Goal: Task Accomplishment & Management: Manage account settings

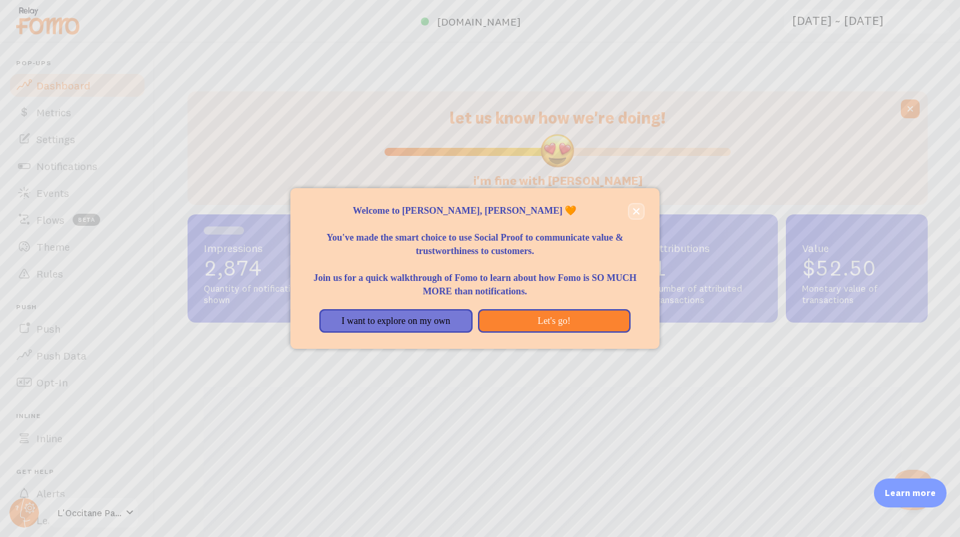
click at [633, 210] on icon "close," at bounding box center [636, 211] width 7 height 7
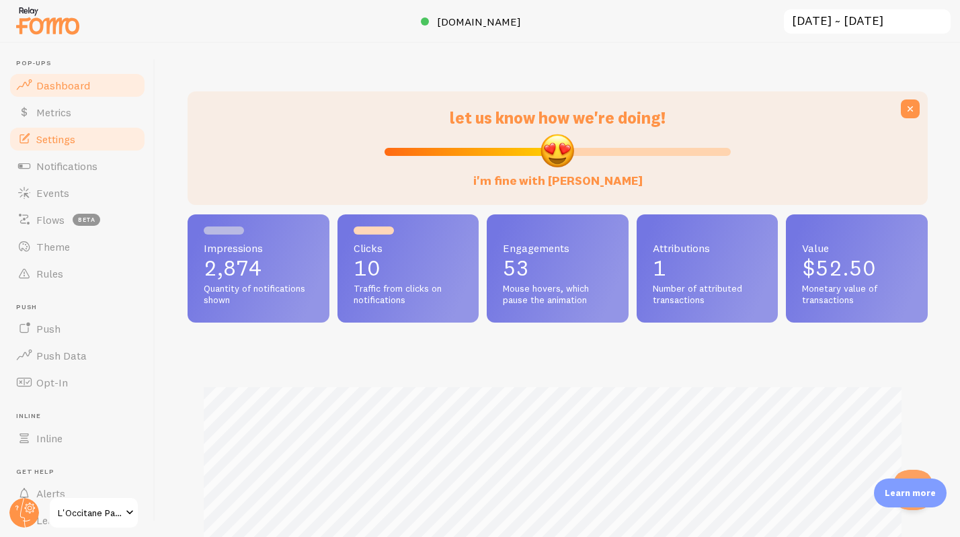
click at [55, 141] on span "Settings" at bounding box center [55, 138] width 39 height 13
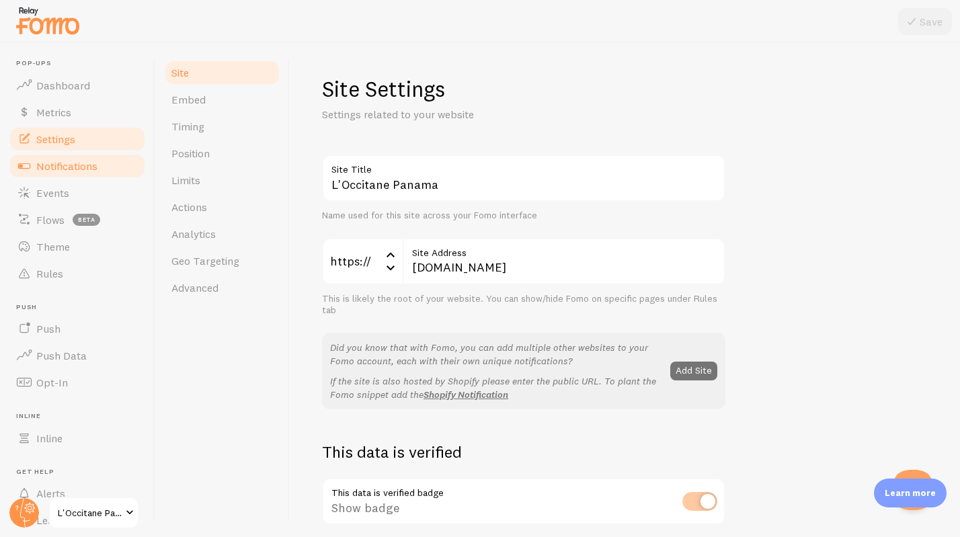
click at [76, 168] on span "Notifications" at bounding box center [66, 165] width 61 height 13
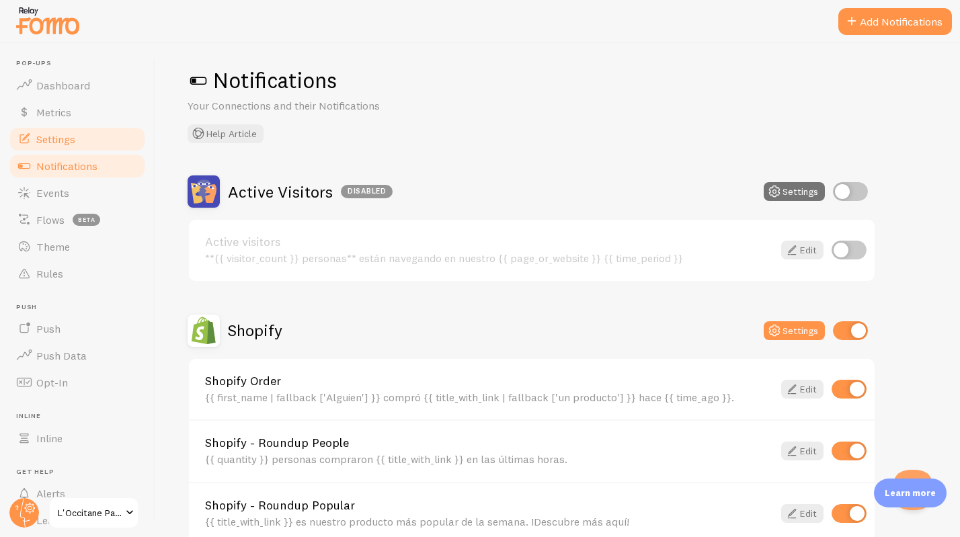
scroll to position [3, 0]
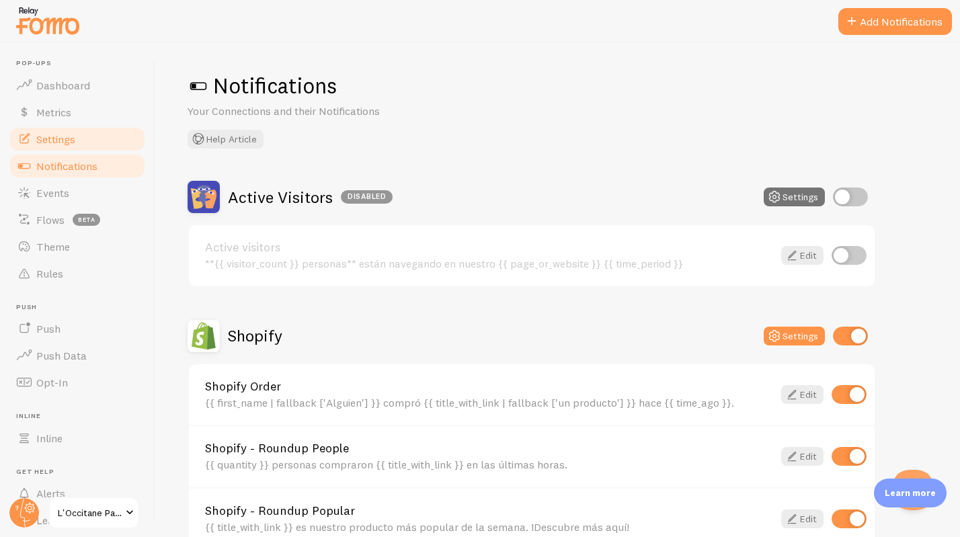
click at [58, 139] on span "Settings" at bounding box center [55, 138] width 39 height 13
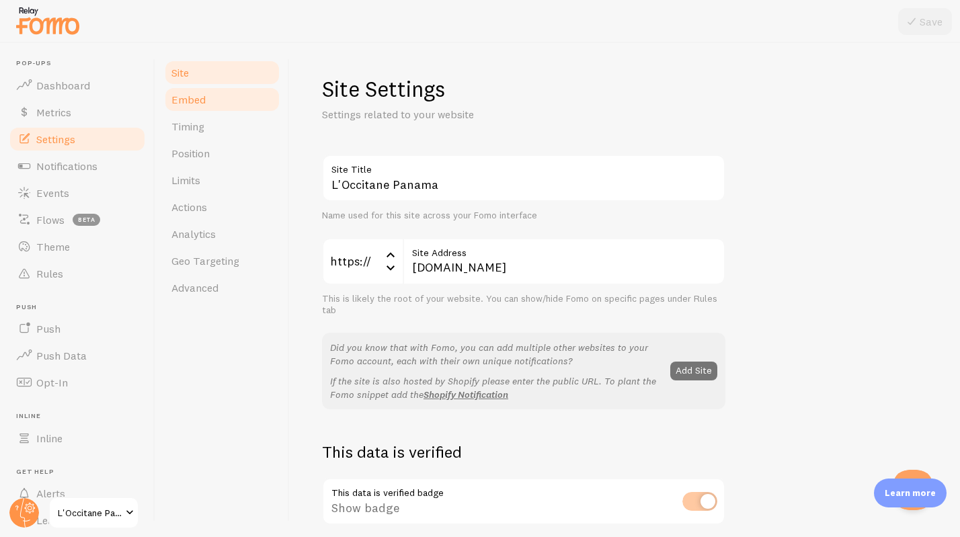
click at [198, 102] on span "Embed" at bounding box center [188, 99] width 34 height 13
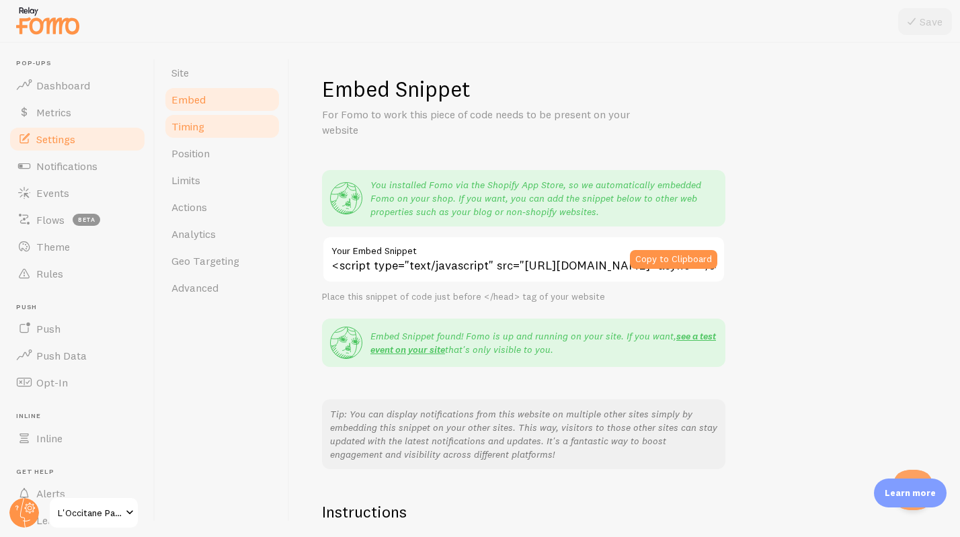
click at [183, 126] on span "Timing" at bounding box center [187, 126] width 33 height 13
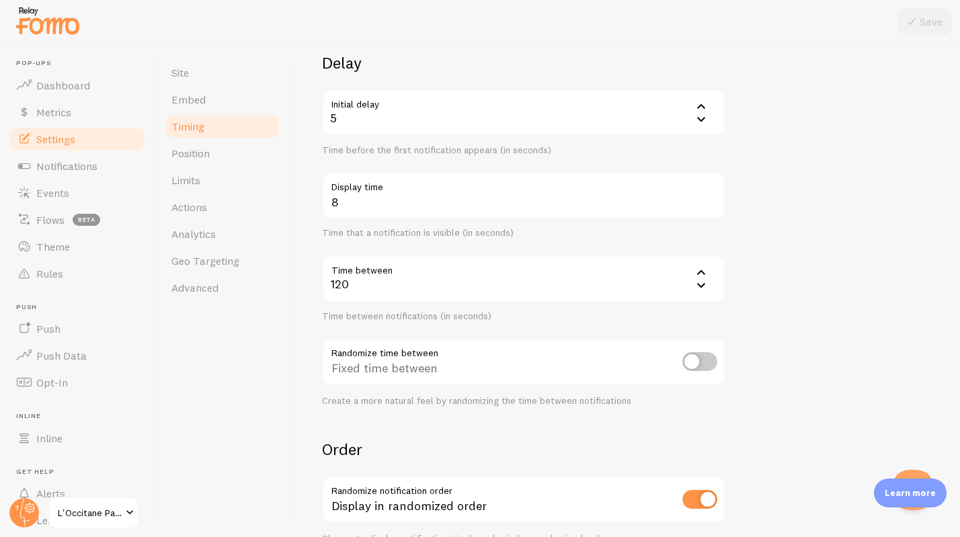
scroll to position [116, 0]
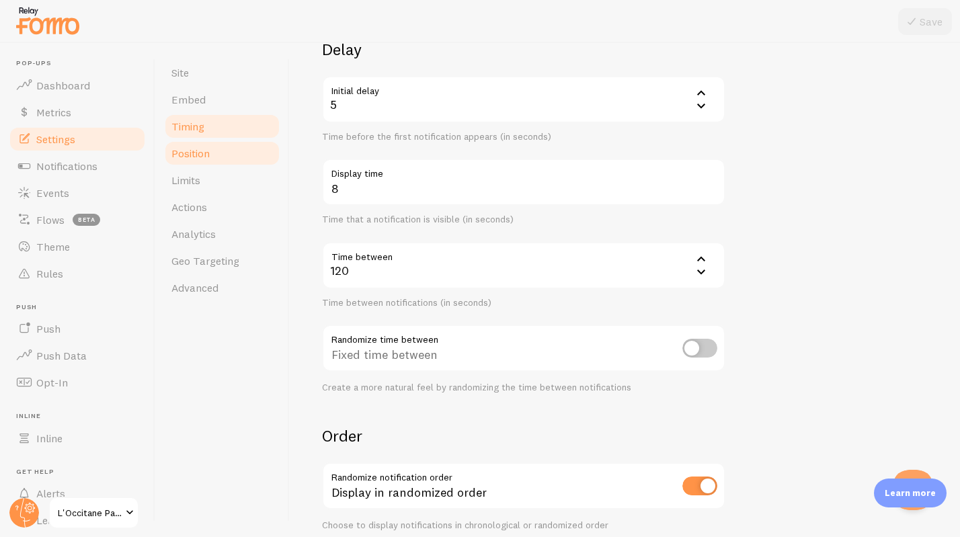
click at [189, 160] on link "Position" at bounding box center [222, 153] width 118 height 27
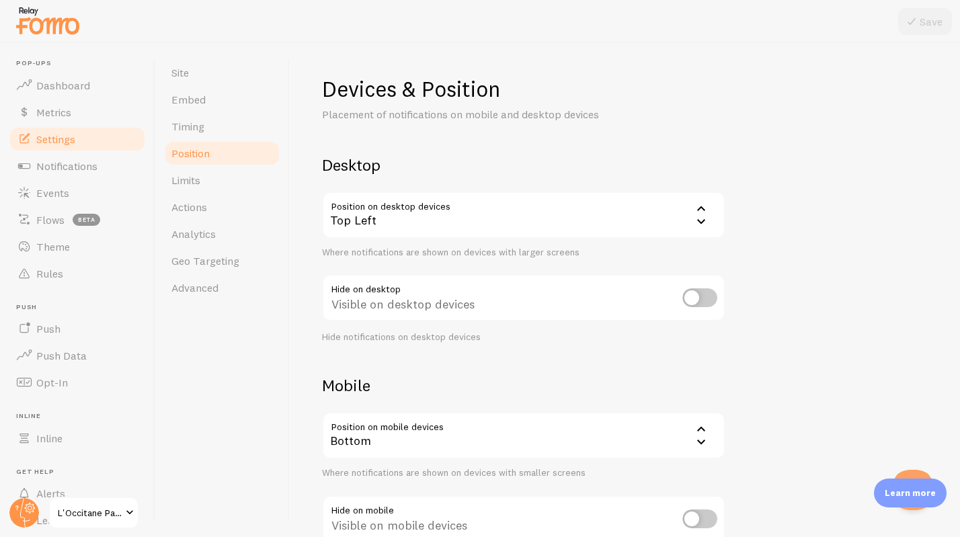
scroll to position [91, 0]
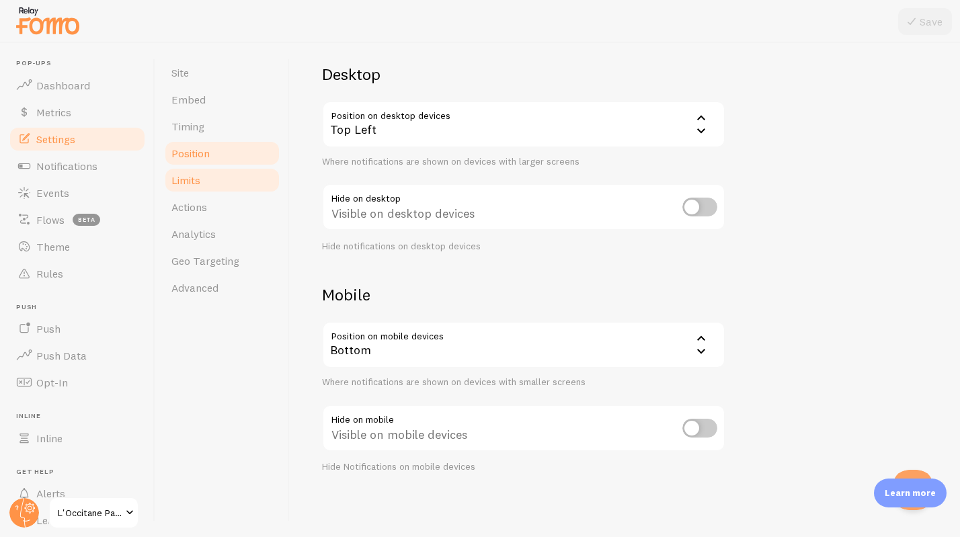
click at [204, 183] on link "Limits" at bounding box center [222, 180] width 118 height 27
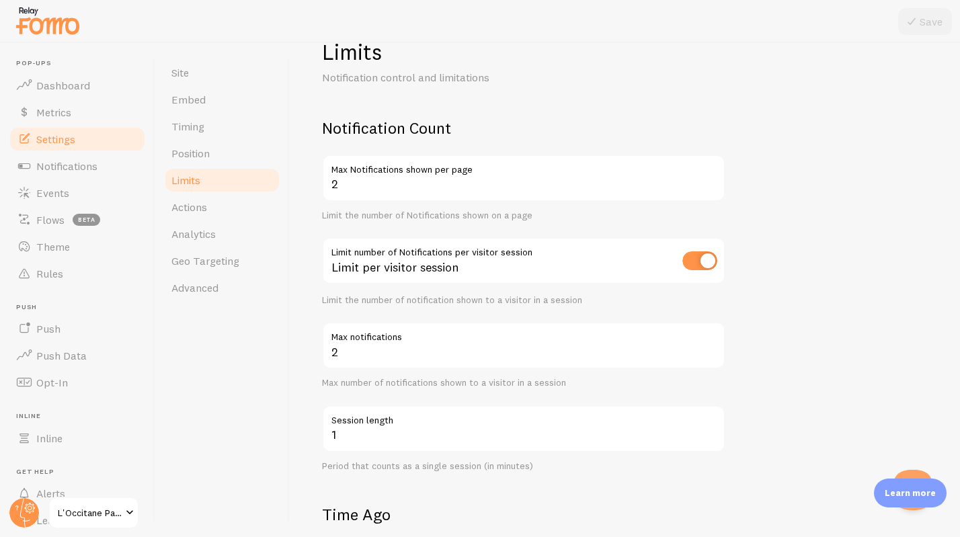
scroll to position [69, 0]
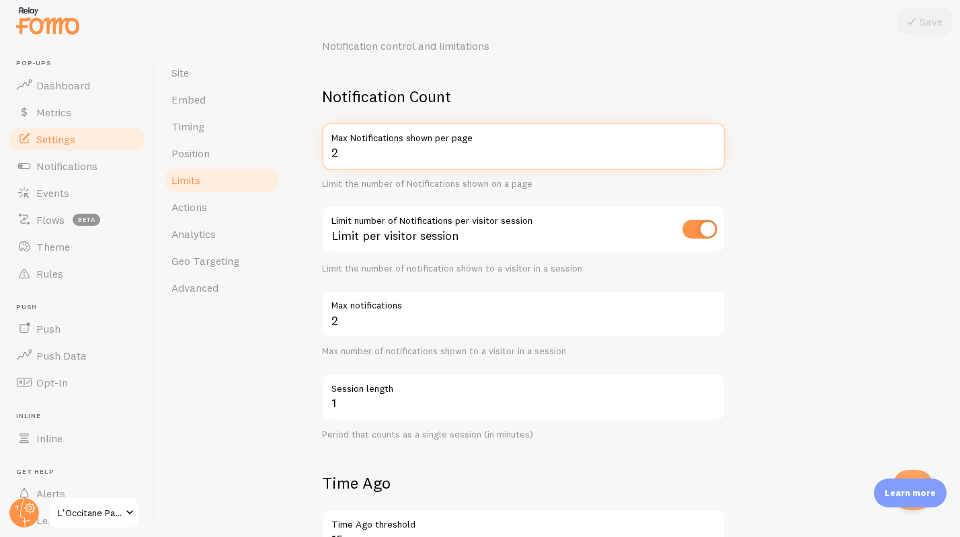
click at [366, 155] on input "2" at bounding box center [523, 146] width 403 height 47
type input "3"
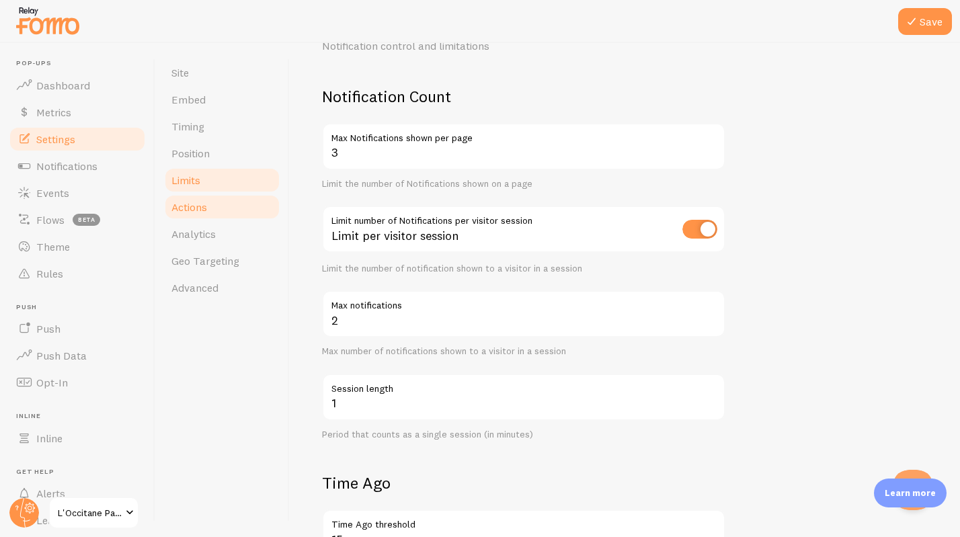
click at [196, 210] on span "Actions" at bounding box center [189, 206] width 36 height 13
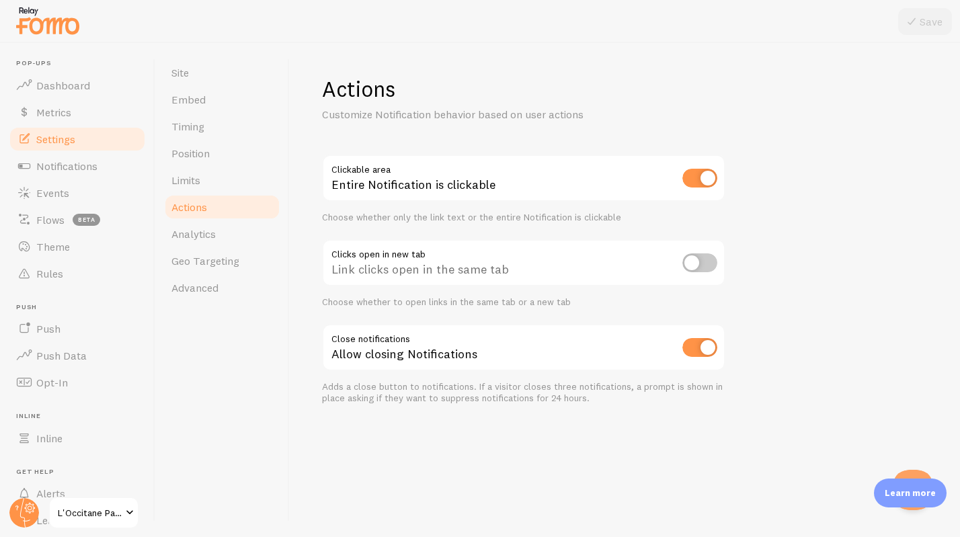
click at [225, 194] on link "Actions" at bounding box center [222, 207] width 118 height 27
click at [207, 181] on link "Limits" at bounding box center [222, 180] width 118 height 27
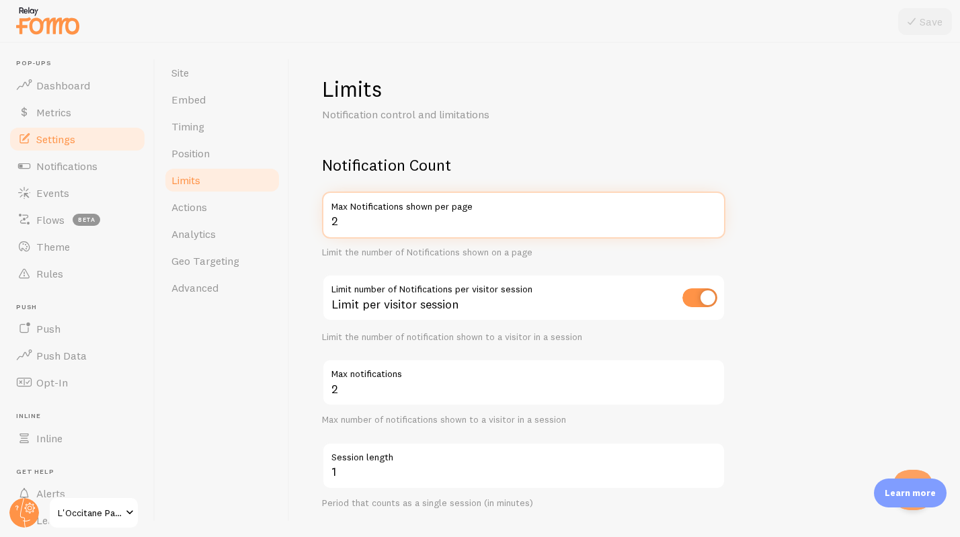
click at [368, 224] on input "2" at bounding box center [523, 215] width 403 height 47
type input "3"
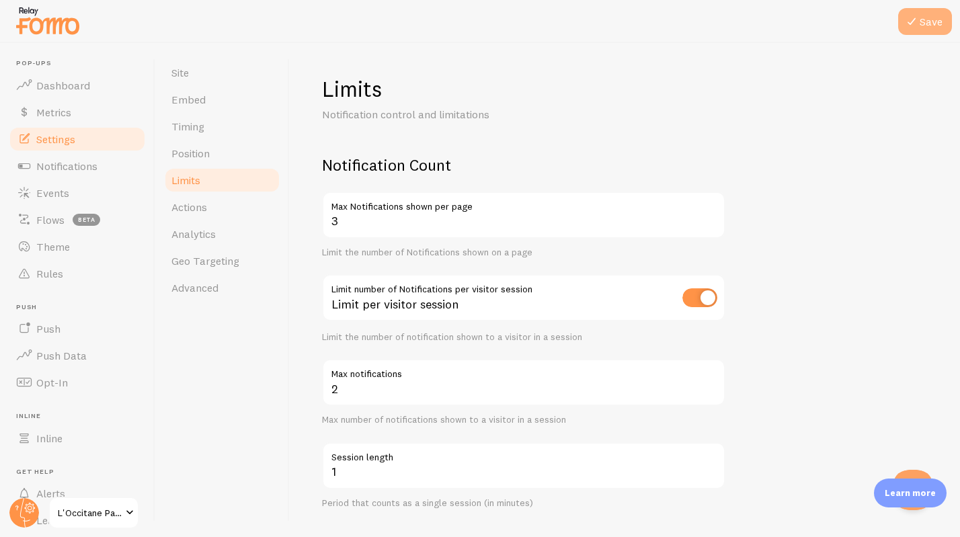
click at [927, 26] on button "Save" at bounding box center [925, 21] width 54 height 27
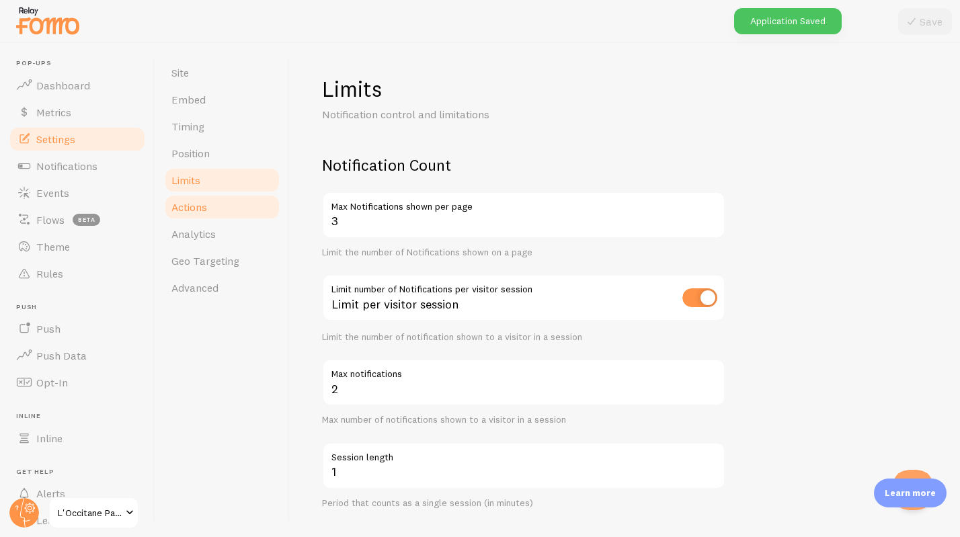
click at [195, 210] on span "Actions" at bounding box center [189, 206] width 36 height 13
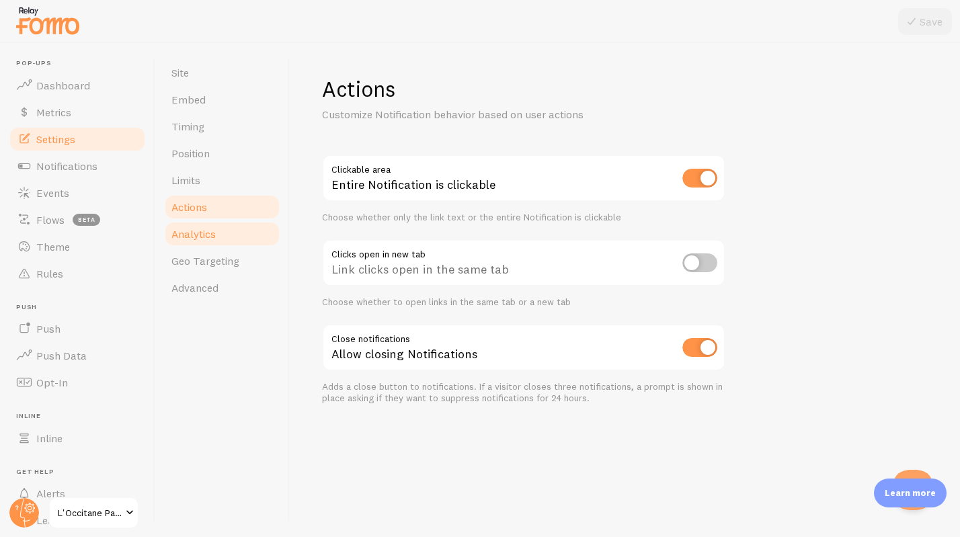
click at [194, 245] on link "Analytics" at bounding box center [222, 234] width 118 height 27
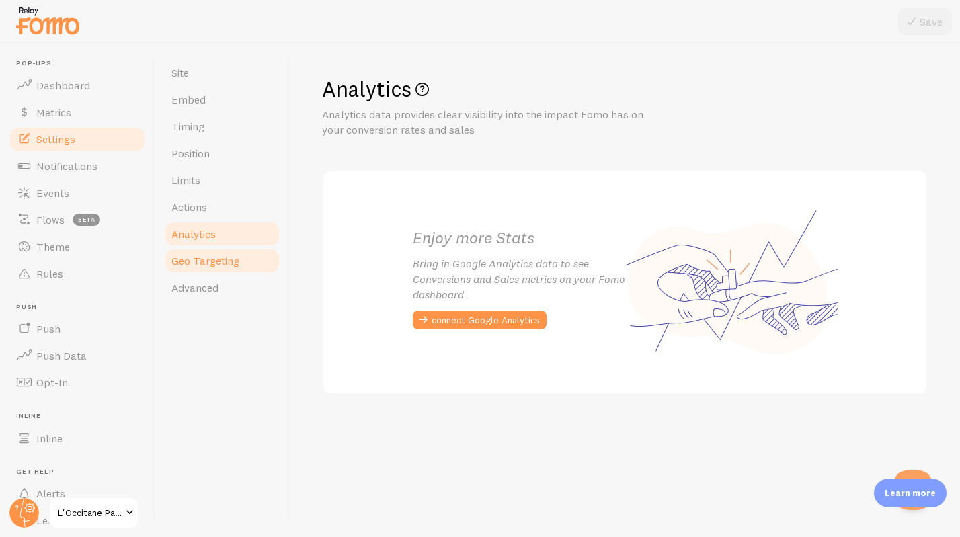
click at [202, 262] on span "Geo Targeting" at bounding box center [205, 260] width 68 height 13
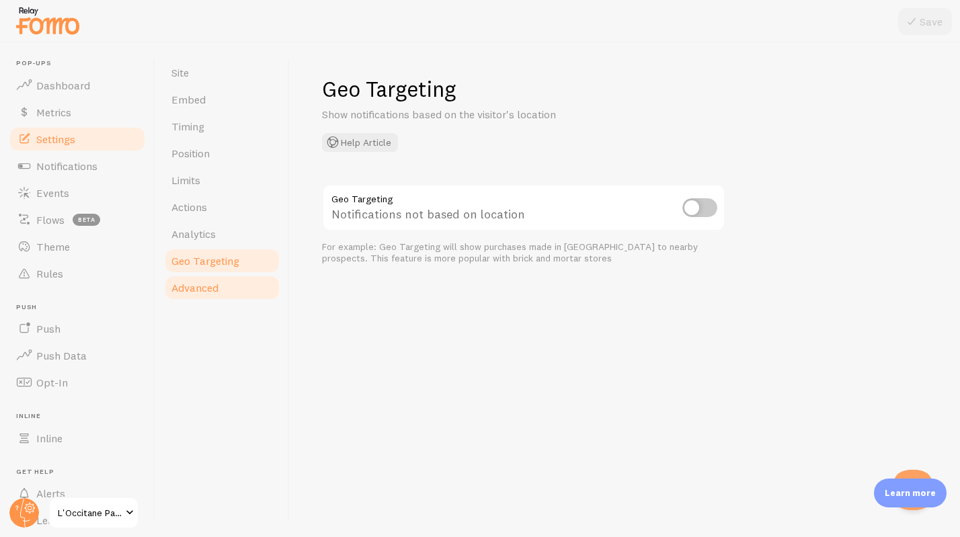
click at [206, 290] on span "Advanced" at bounding box center [194, 287] width 47 height 13
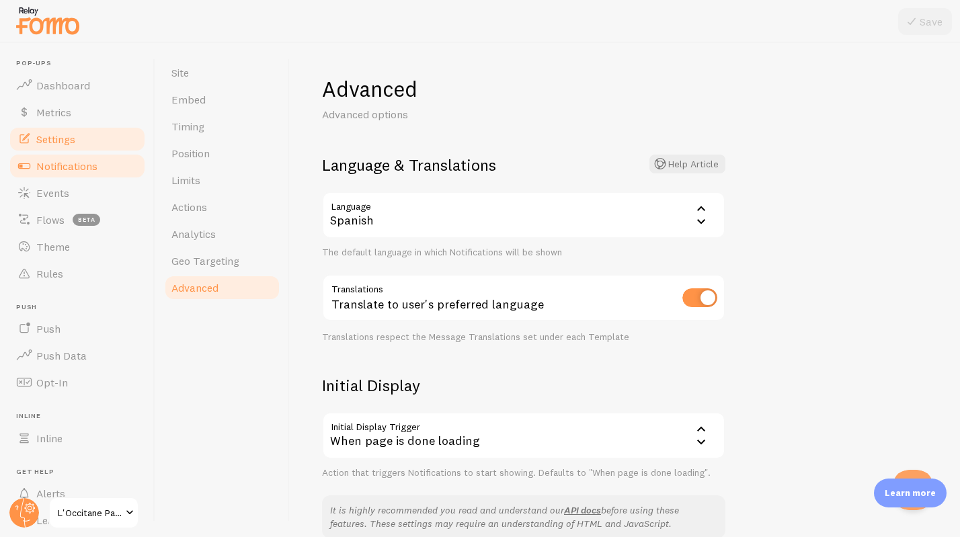
click at [68, 160] on span "Notifications" at bounding box center [66, 165] width 61 height 13
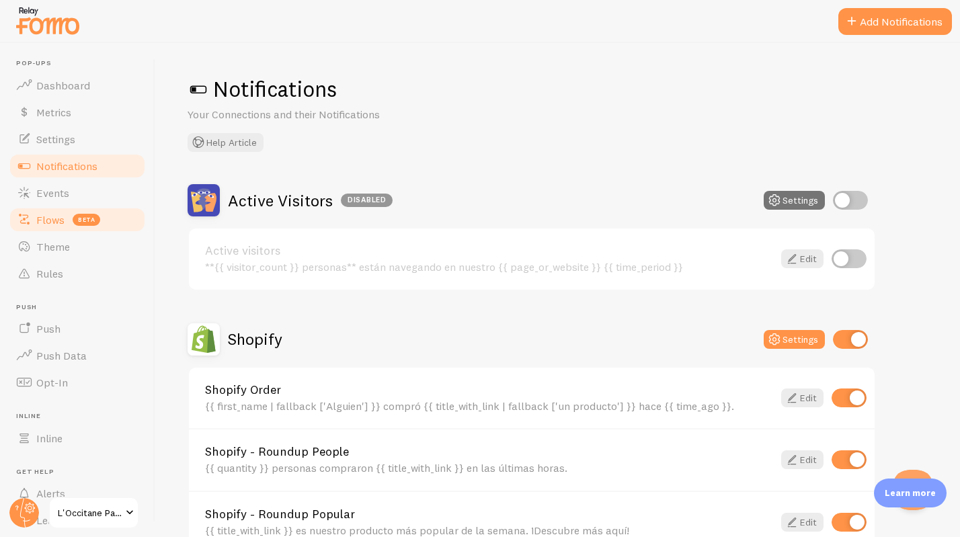
click at [50, 219] on span "Flows" at bounding box center [50, 219] width 28 height 13
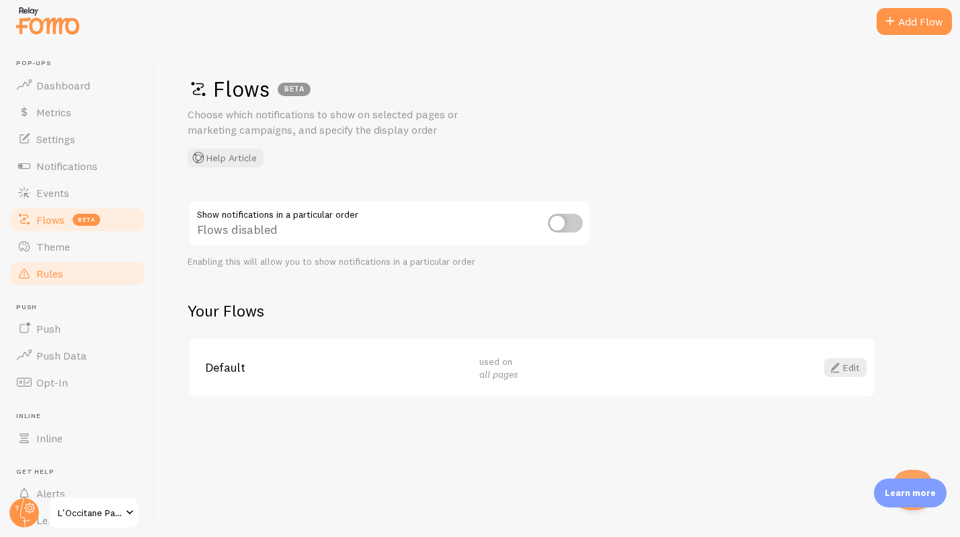
click at [61, 276] on span "Rules" at bounding box center [49, 273] width 27 height 13
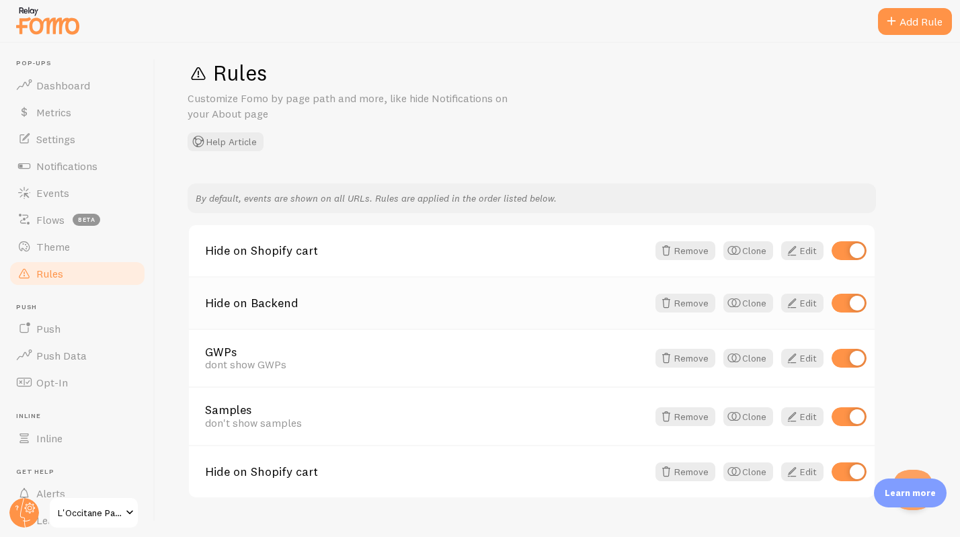
scroll to position [42, 0]
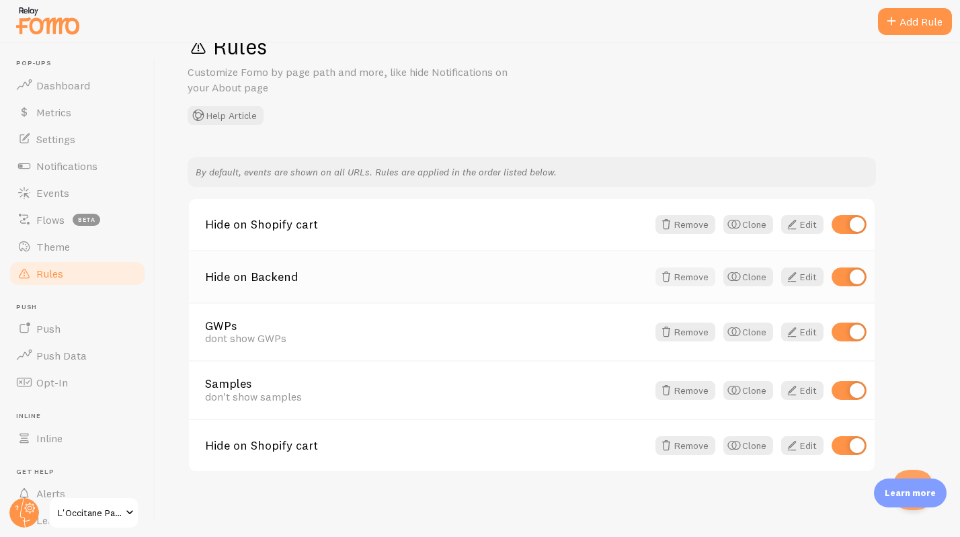
click at [672, 278] on span at bounding box center [666, 277] width 16 height 16
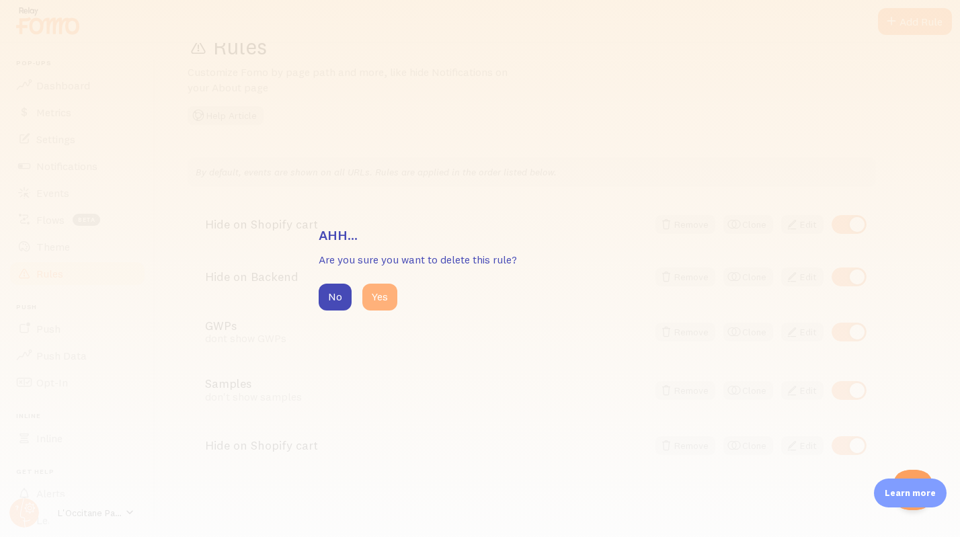
click at [375, 299] on button "Yes" at bounding box center [379, 297] width 35 height 27
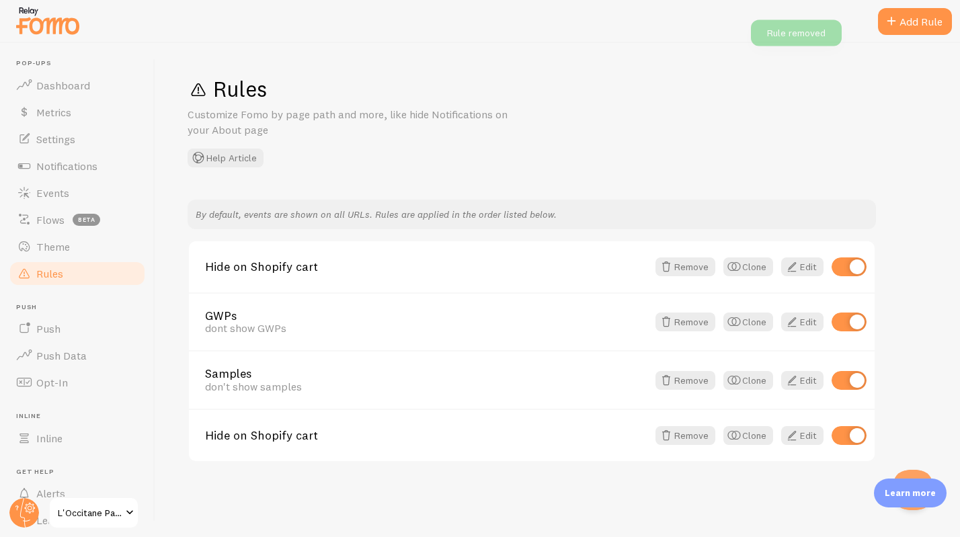
scroll to position [0, 0]
drag, startPoint x: 73, startPoint y: 247, endPoint x: 67, endPoint y: 243, distance: 7.8
click at [73, 248] on link "Theme" at bounding box center [77, 246] width 139 height 27
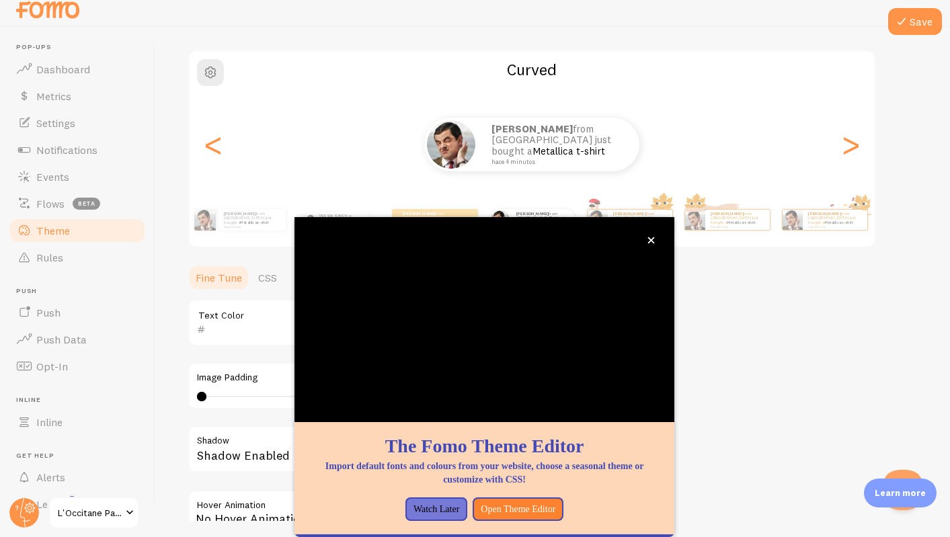
scroll to position [92, 0]
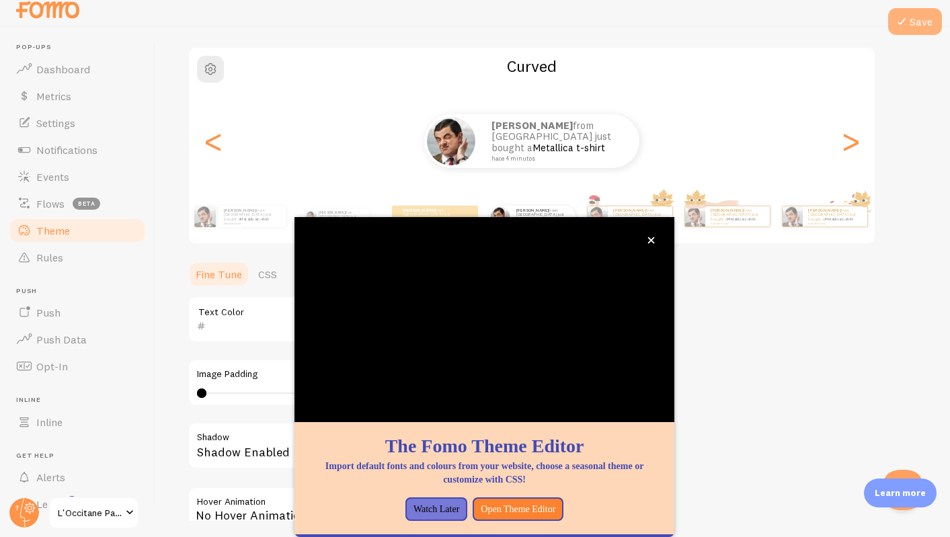
click at [904, 28] on icon at bounding box center [902, 21] width 16 height 16
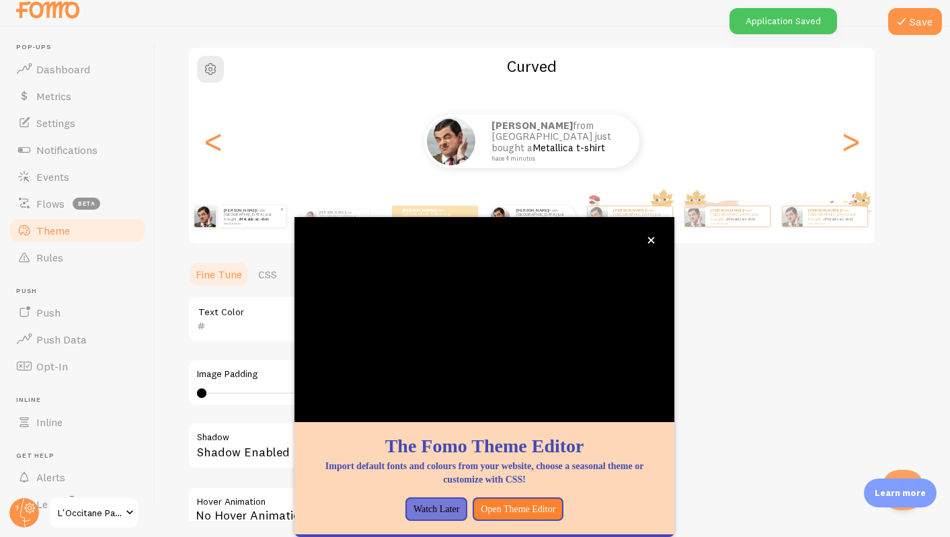
click at [237, 224] on div "[PERSON_NAME] from [GEOGRAPHIC_DATA] just bought a Metallica t-shirt hace 4 min…" at bounding box center [252, 217] width 67 height 22
type input "0"
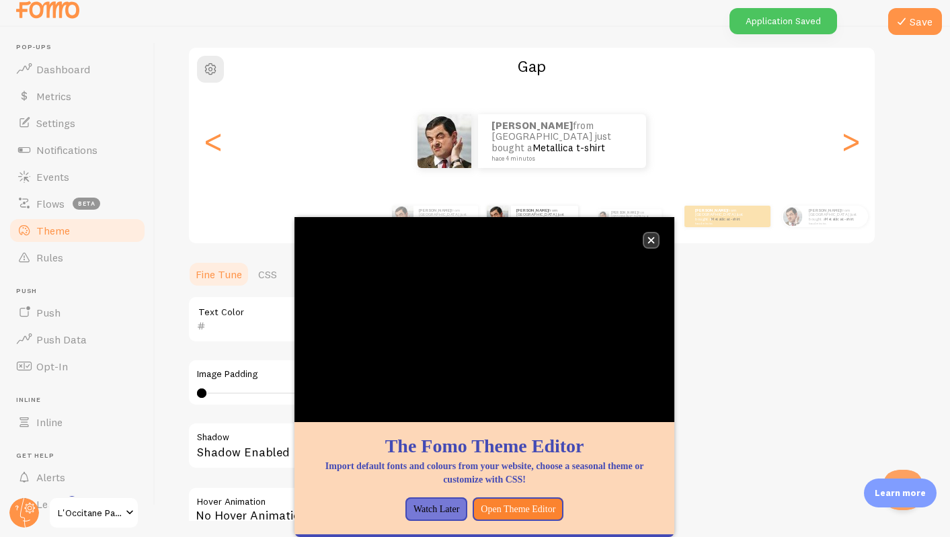
click at [654, 242] on icon "close," at bounding box center [651, 240] width 7 height 7
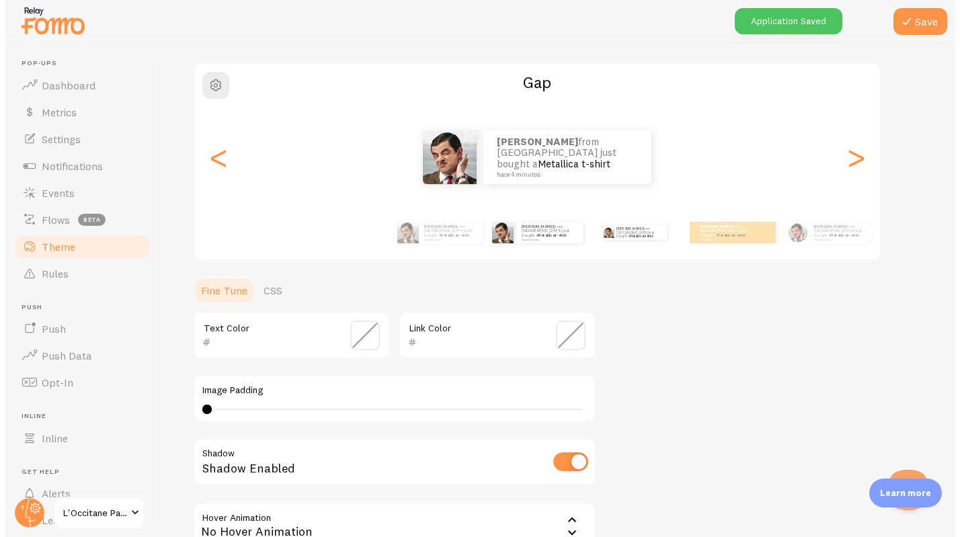
scroll to position [0, 0]
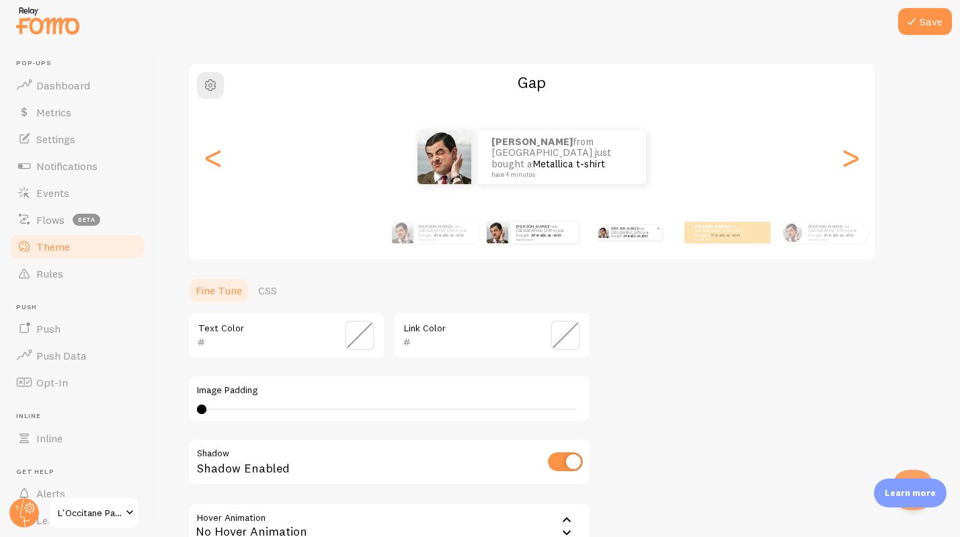
click at [606, 235] on img at bounding box center [603, 232] width 11 height 11
click at [620, 237] on p "[PERSON_NAME] from [GEOGRAPHIC_DATA] just bought a Metallica t-shirt hace 4 min…" at bounding box center [633, 232] width 45 height 15
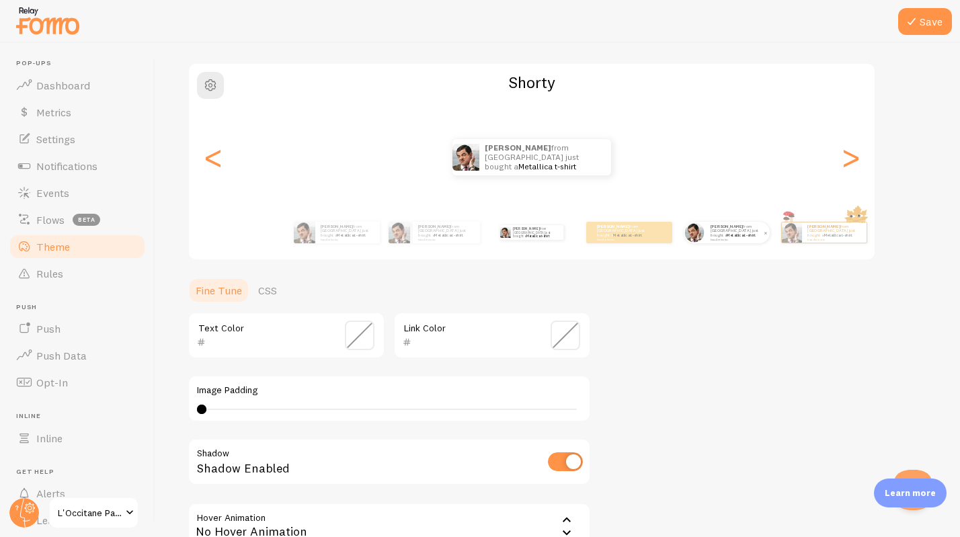
click at [733, 239] on div "[PERSON_NAME] from [GEOGRAPHIC_DATA] just bought a Metallica t-shirt hace 4 min…" at bounding box center [737, 233] width 65 height 22
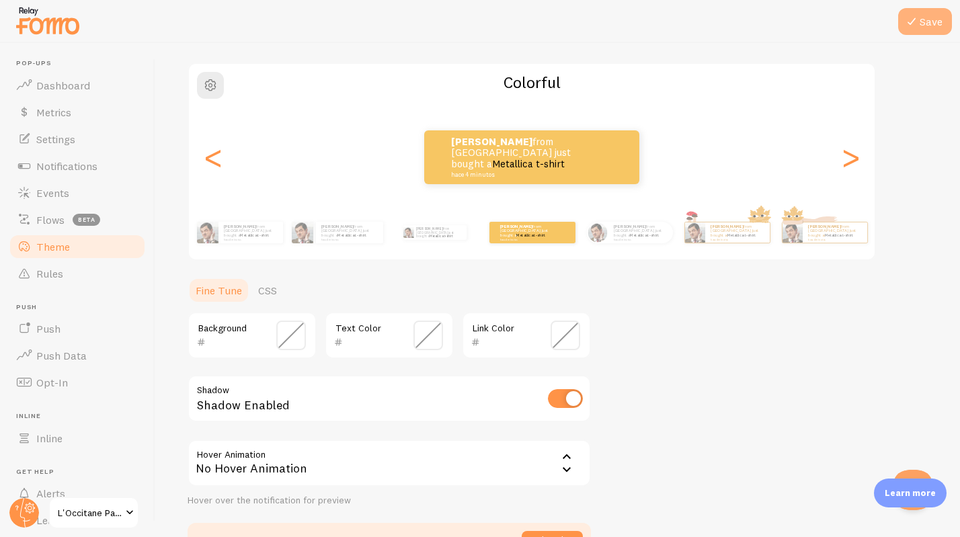
click at [913, 20] on icon at bounding box center [912, 21] width 16 height 16
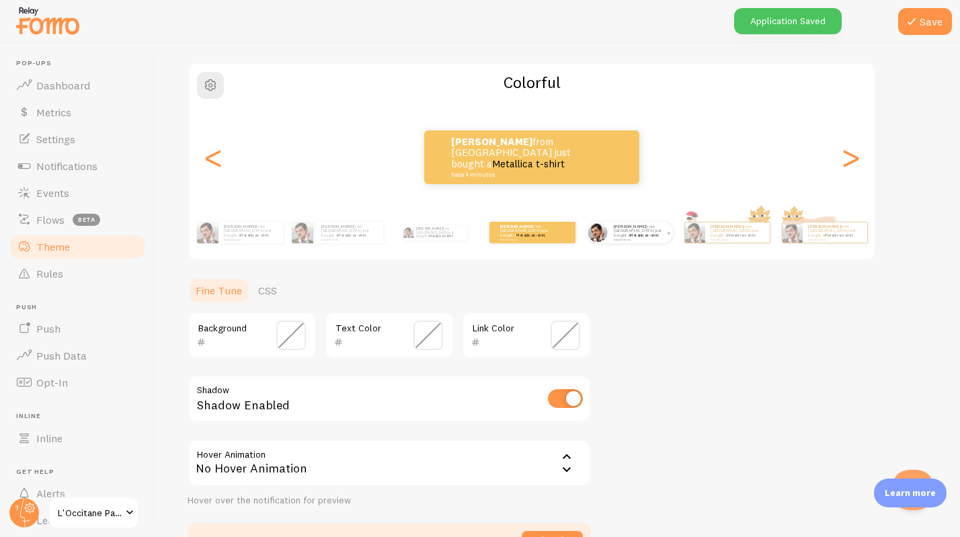
click at [629, 238] on small "hace 4 minutos" at bounding box center [640, 239] width 52 height 3
click at [623, 241] on div "[PERSON_NAME] from [GEOGRAPHIC_DATA] just bought a Metallica t-shirt hace 4 min…" at bounding box center [640, 233] width 65 height 22
click at [623, 238] on small "hace 4 minutos" at bounding box center [640, 239] width 52 height 3
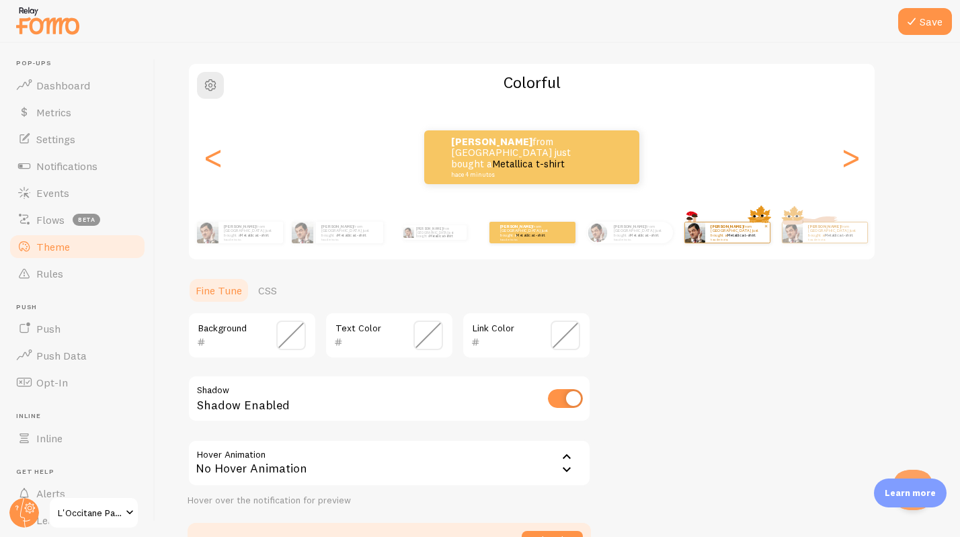
click at [696, 237] on img at bounding box center [694, 233] width 20 height 20
click at [335, 238] on small "hace 4 minutos" at bounding box center [348, 239] width 55 height 3
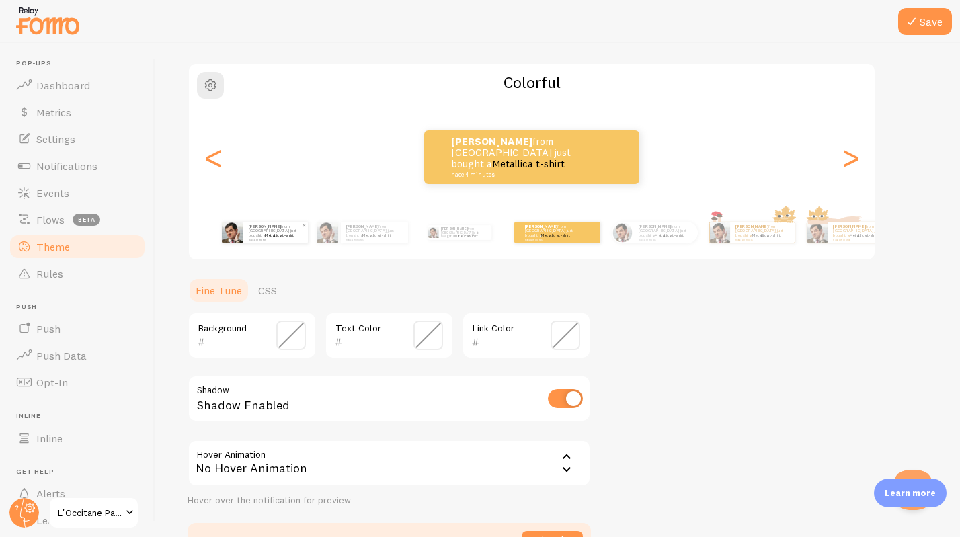
click at [304, 233] on div "[PERSON_NAME] from [GEOGRAPHIC_DATA] just bought a Metallica t-shirt hace 4 min…" at bounding box center [275, 233] width 65 height 22
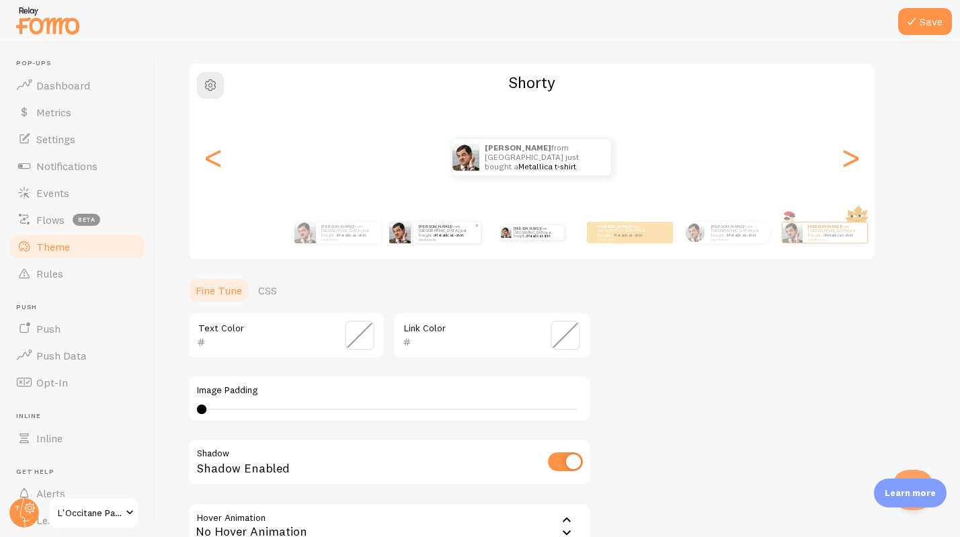
click at [432, 234] on p "[PERSON_NAME] from [GEOGRAPHIC_DATA] just bought a Metallica t-shirt hace 4 min…" at bounding box center [447, 232] width 56 height 17
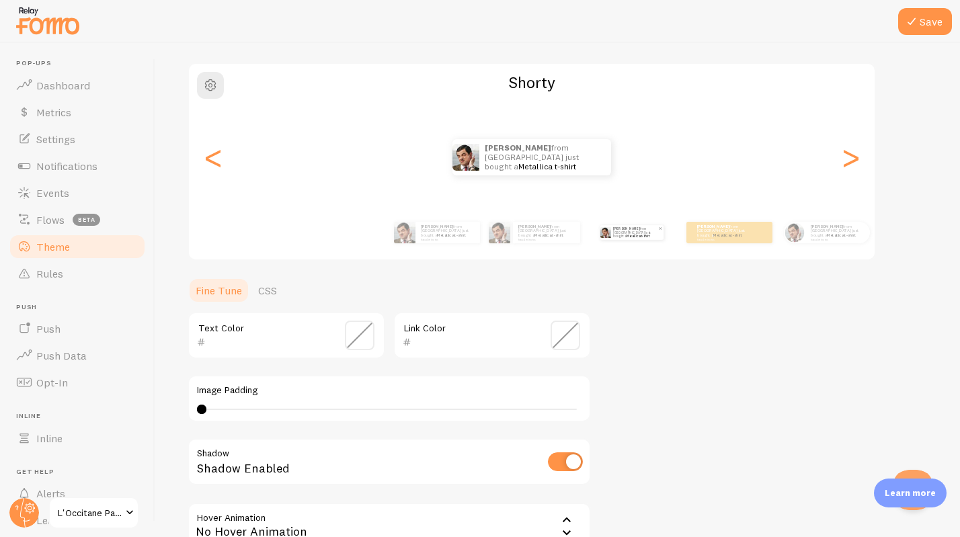
click at [641, 241] on div "[PERSON_NAME] from [GEOGRAPHIC_DATA] just bought a Metallica t-shirt hace 4 min…" at bounding box center [631, 233] width 87 height 38
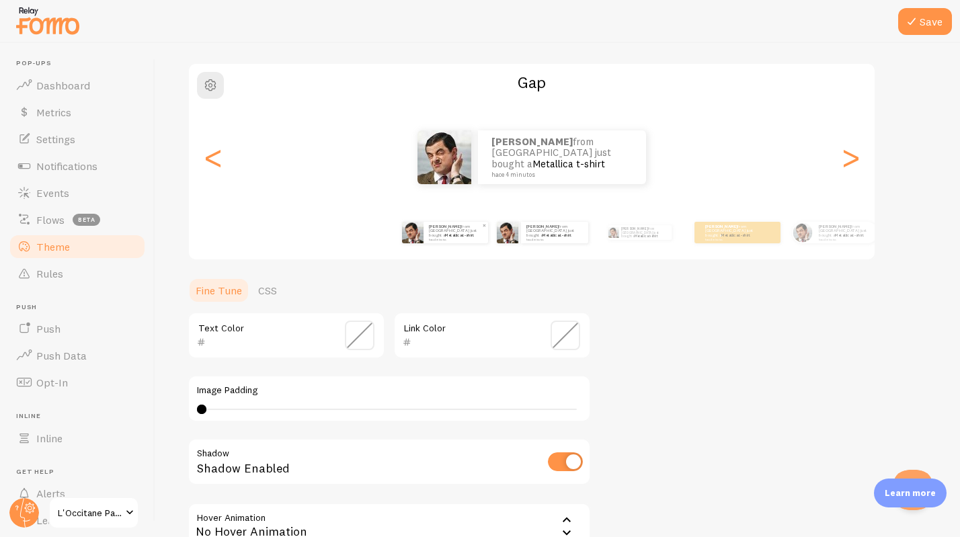
click at [488, 247] on div "[PERSON_NAME] from [GEOGRAPHIC_DATA] just bought a Metallica t-shirt hace 4 min…" at bounding box center [444, 233] width 87 height 38
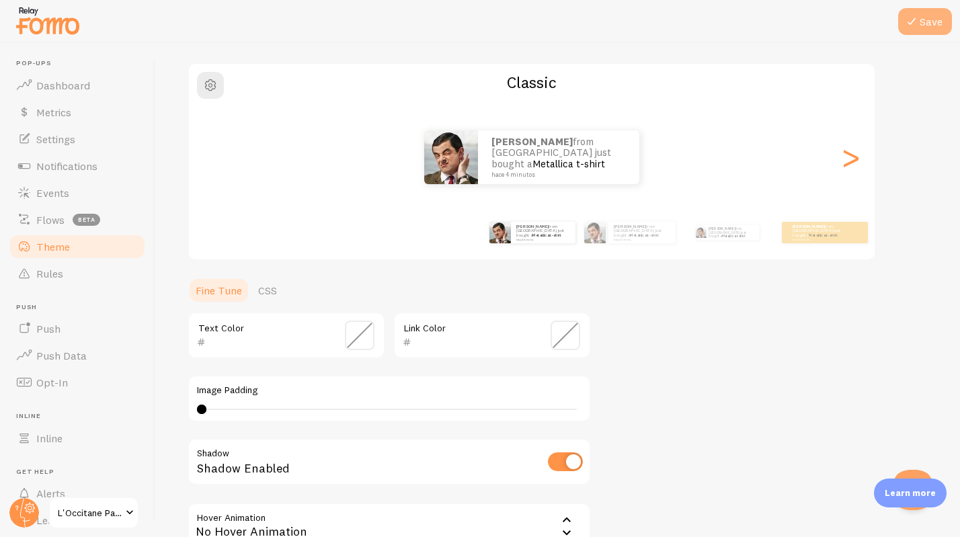
click at [918, 24] on icon at bounding box center [912, 21] width 16 height 16
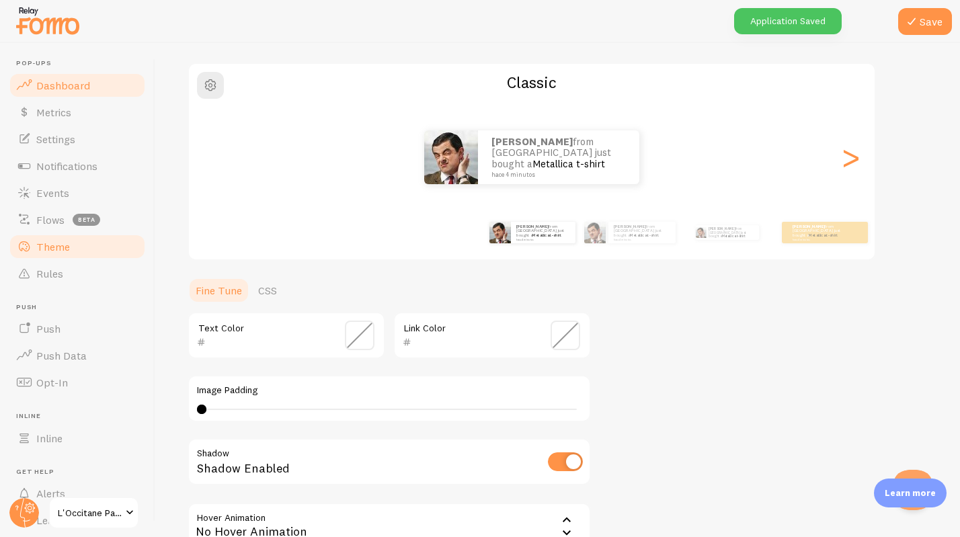
click at [51, 88] on span "Dashboard" at bounding box center [63, 85] width 54 height 13
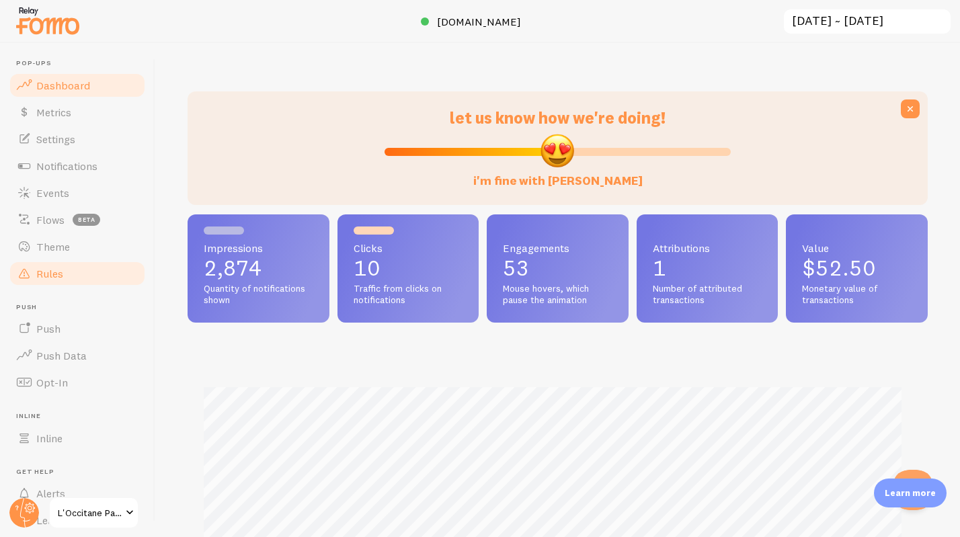
click at [61, 276] on span "Rules" at bounding box center [49, 273] width 27 height 13
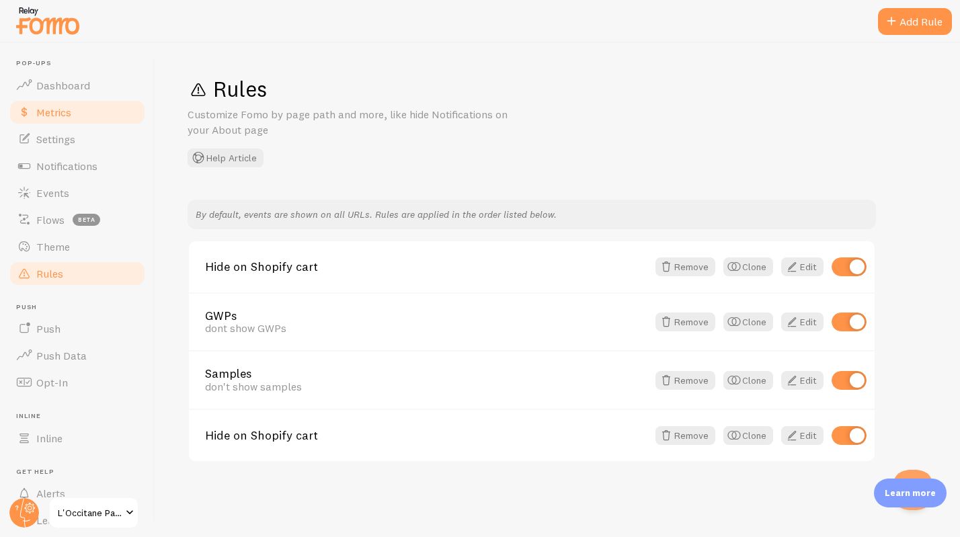
click at [56, 112] on span "Metrics" at bounding box center [53, 112] width 35 height 13
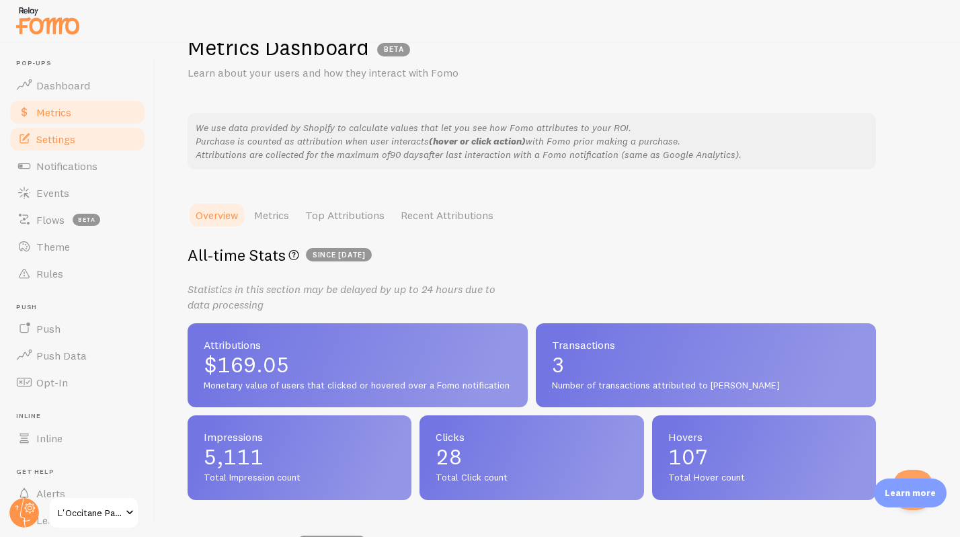
scroll to position [43, 0]
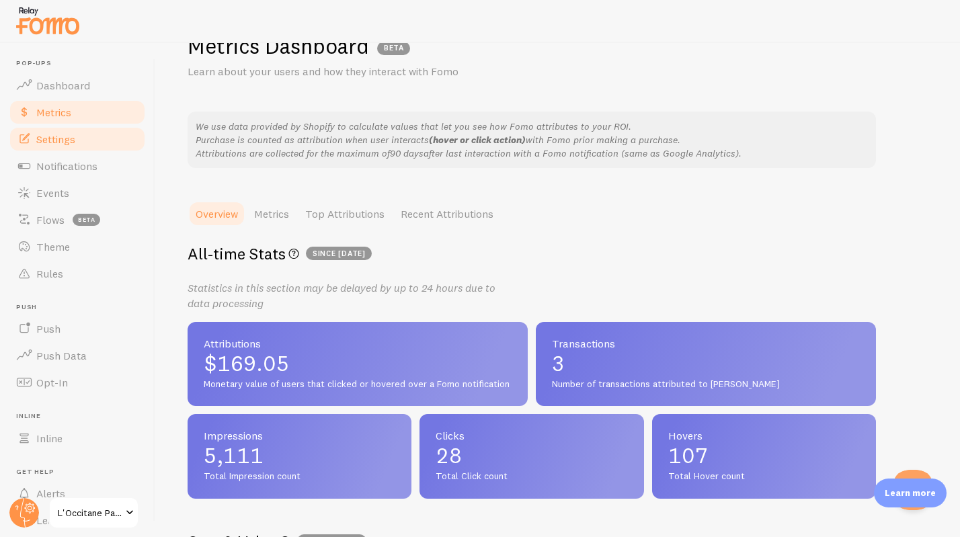
click at [48, 142] on span "Settings" at bounding box center [55, 138] width 39 height 13
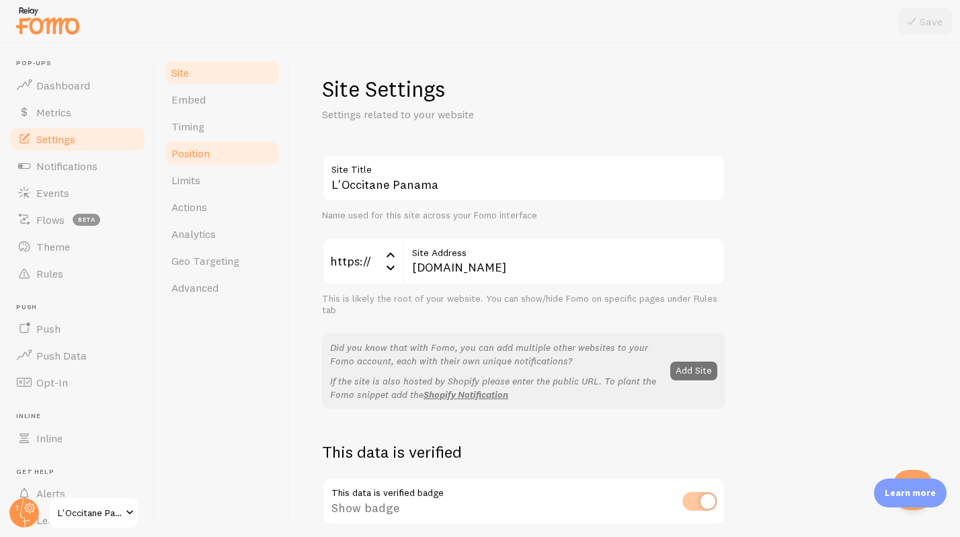
click at [186, 153] on span "Position" at bounding box center [190, 153] width 38 height 13
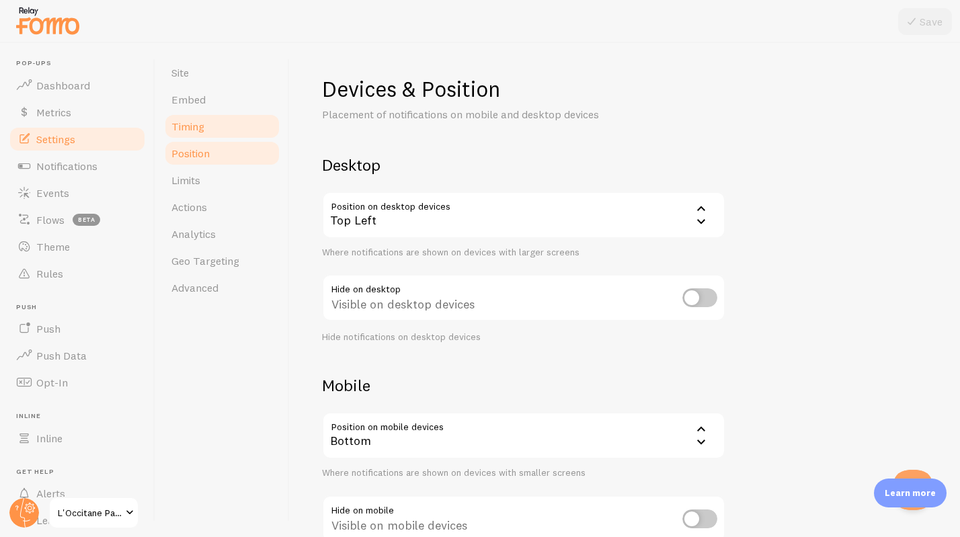
click at [180, 127] on span "Timing" at bounding box center [187, 126] width 33 height 13
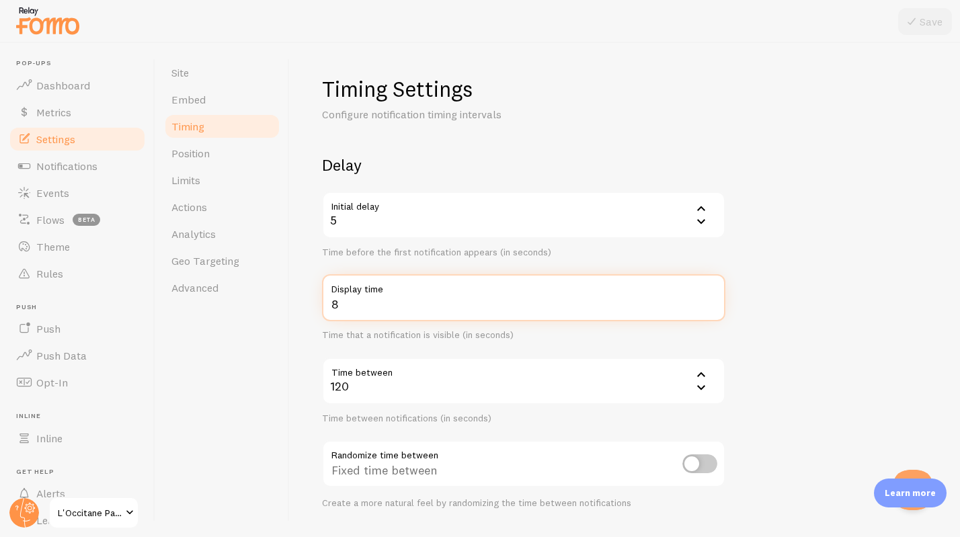
click at [362, 308] on input "8" at bounding box center [523, 297] width 403 height 47
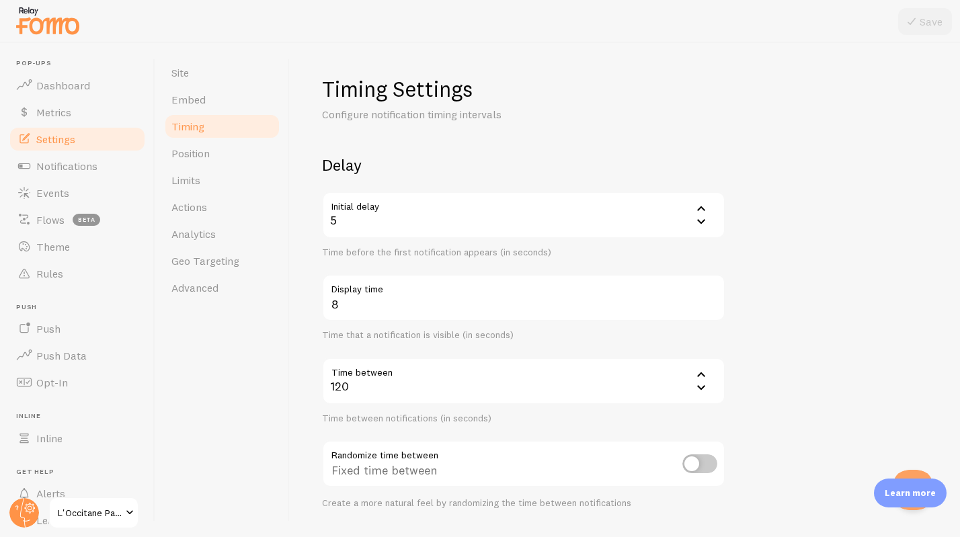
click at [354, 222] on div "5" at bounding box center [523, 215] width 403 height 47
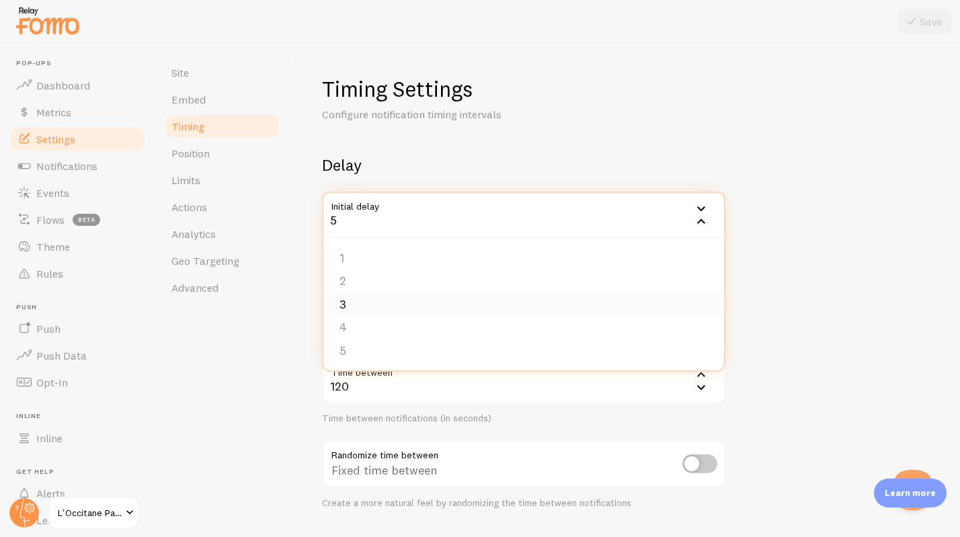
click at [347, 306] on li "3" at bounding box center [523, 305] width 401 height 24
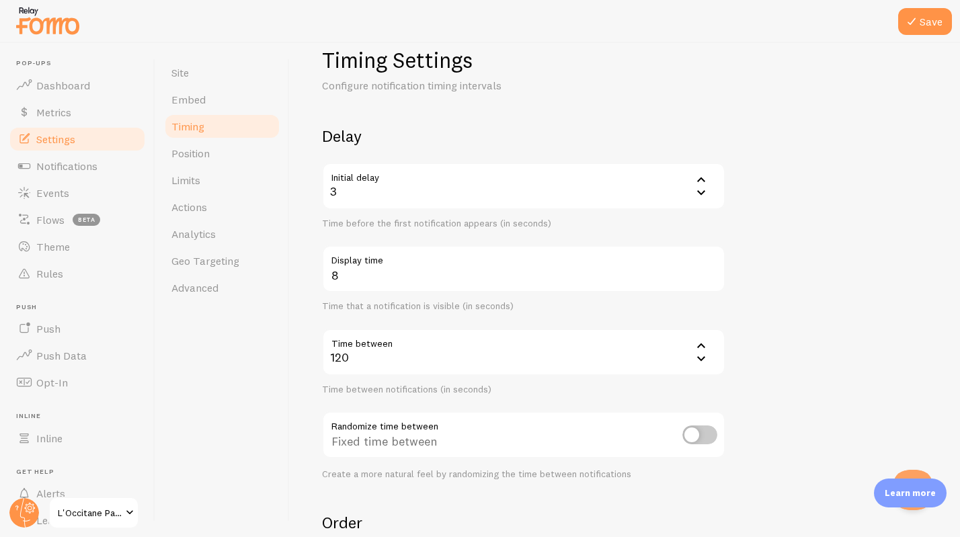
scroll to position [30, 0]
click at [913, 27] on icon at bounding box center [912, 21] width 16 height 16
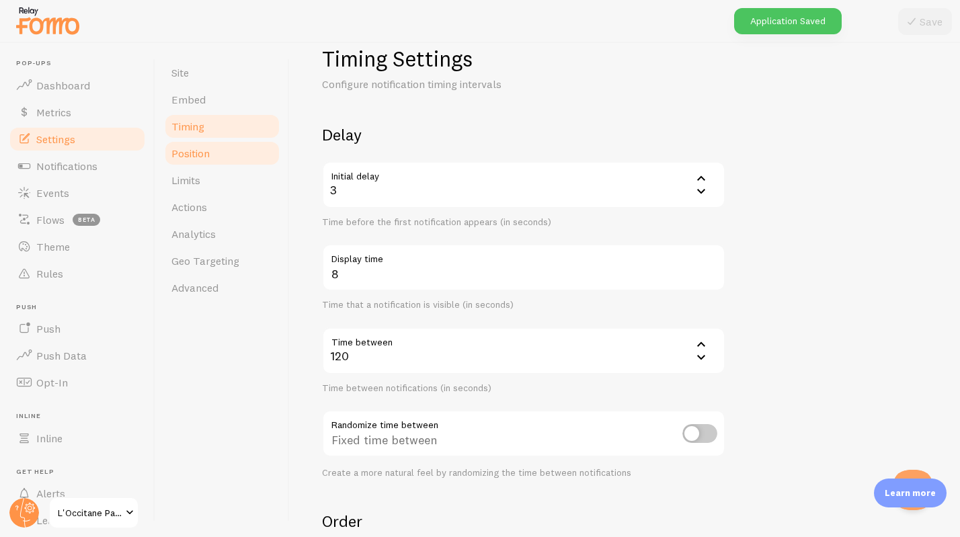
click at [188, 155] on span "Position" at bounding box center [190, 153] width 38 height 13
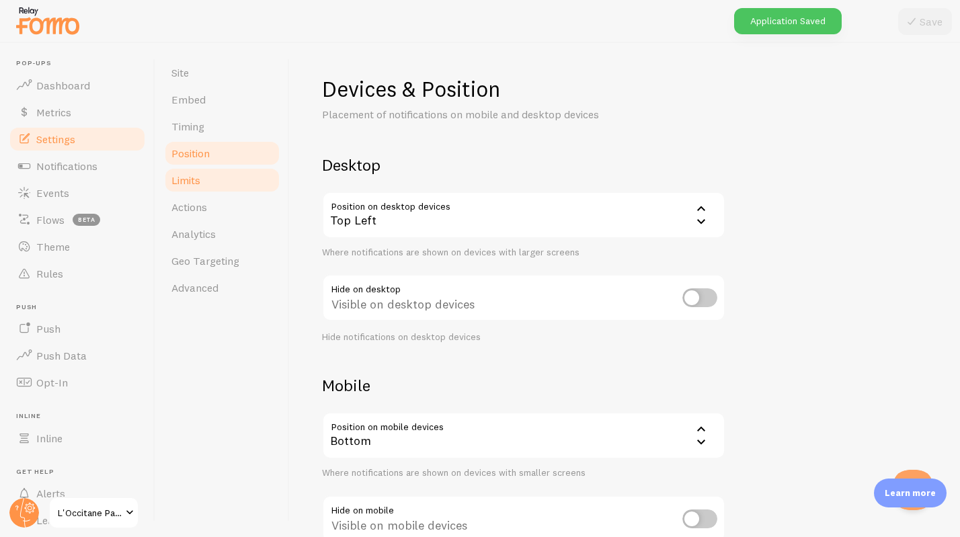
click at [184, 180] on span "Limits" at bounding box center [185, 179] width 29 height 13
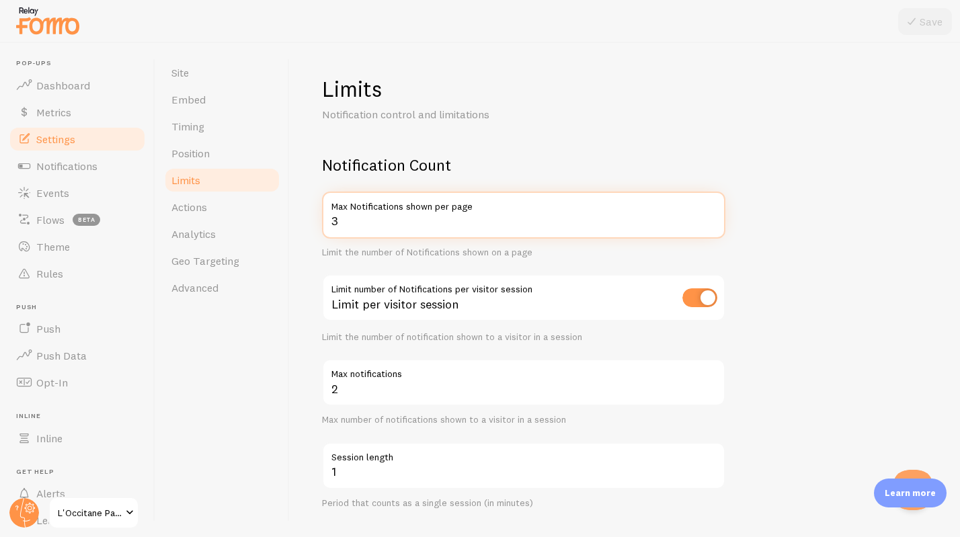
click at [367, 223] on input "3" at bounding box center [523, 215] width 403 height 47
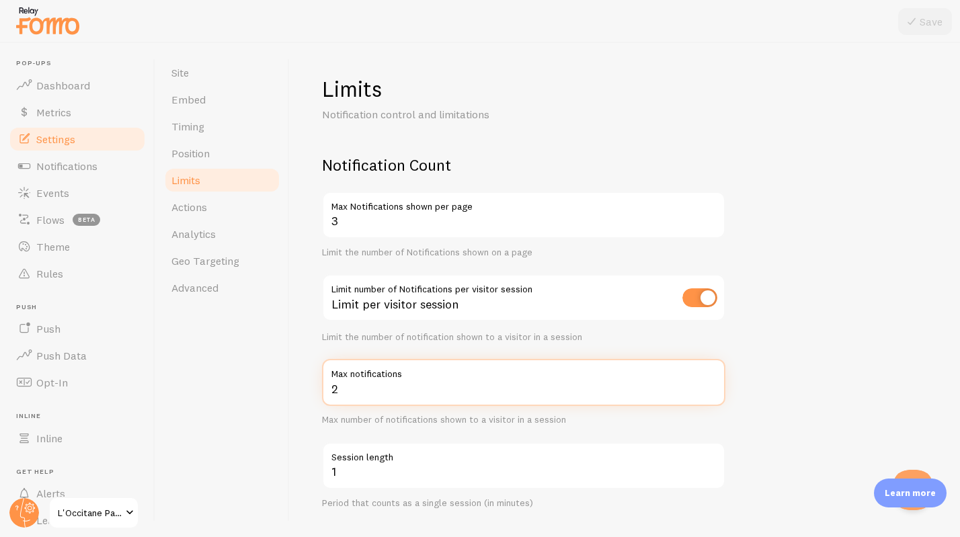
click at [370, 387] on input "2" at bounding box center [523, 382] width 403 height 47
type input "3"
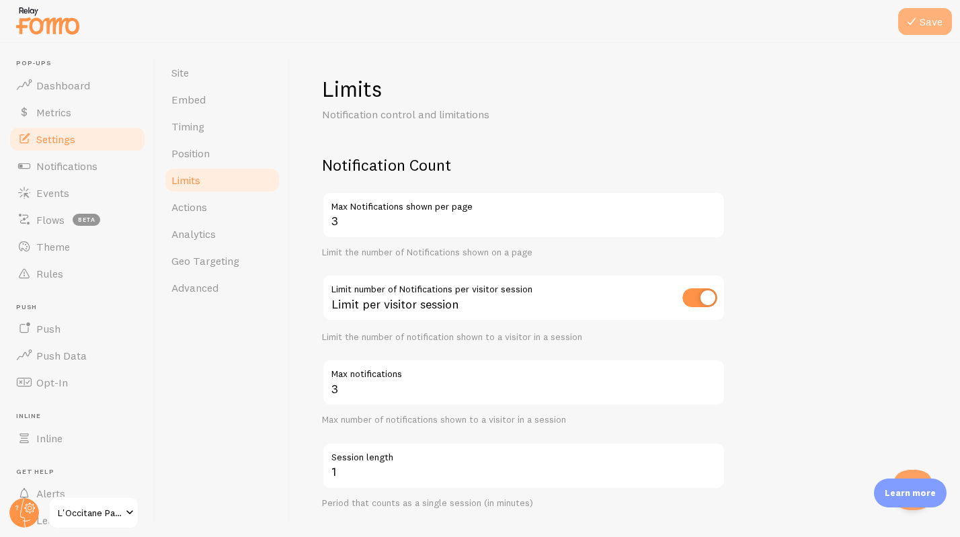
click at [920, 23] on button "Save" at bounding box center [925, 21] width 54 height 27
click at [188, 127] on span "Timing" at bounding box center [187, 126] width 33 height 13
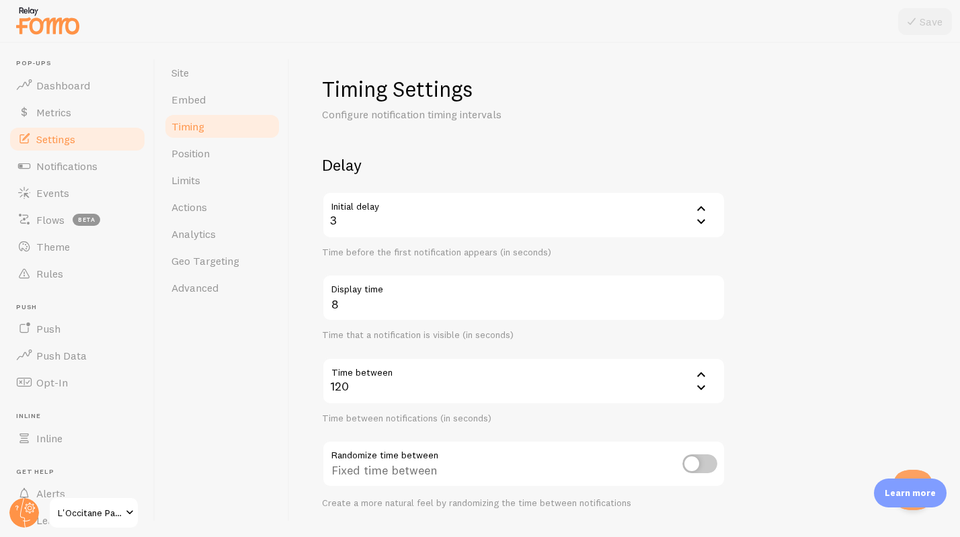
click at [384, 389] on div "120" at bounding box center [523, 381] width 403 height 47
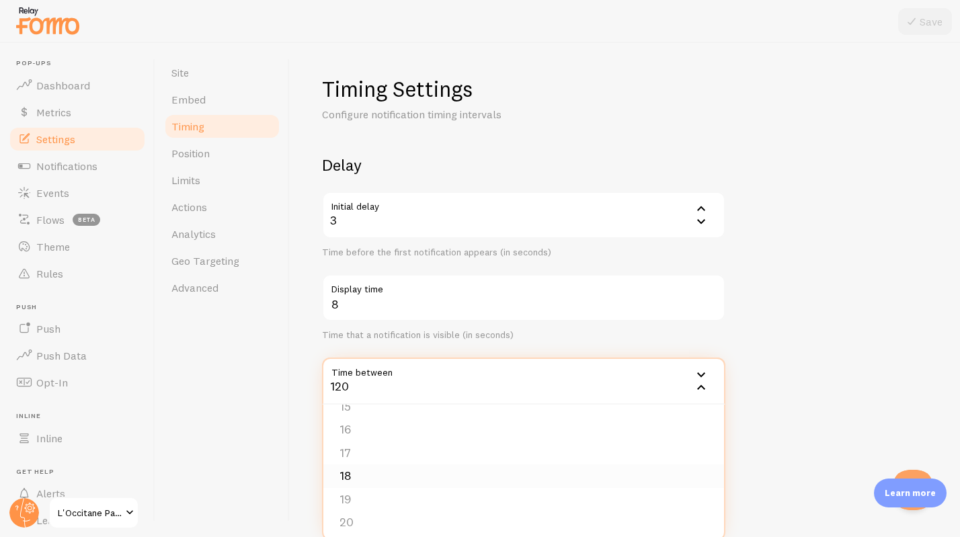
scroll to position [346, 0]
click at [350, 386] on div "120" at bounding box center [523, 381] width 403 height 47
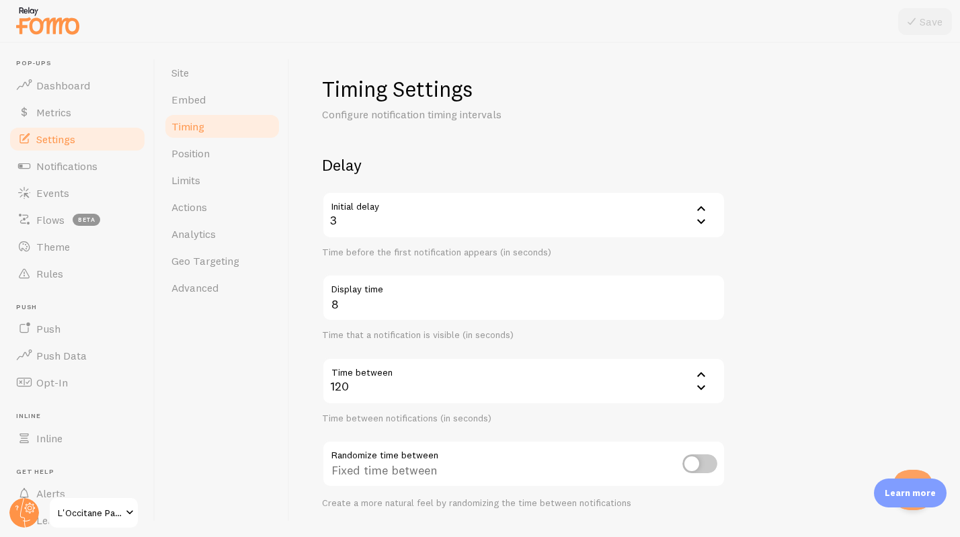
click at [355, 379] on div "120" at bounding box center [523, 381] width 403 height 47
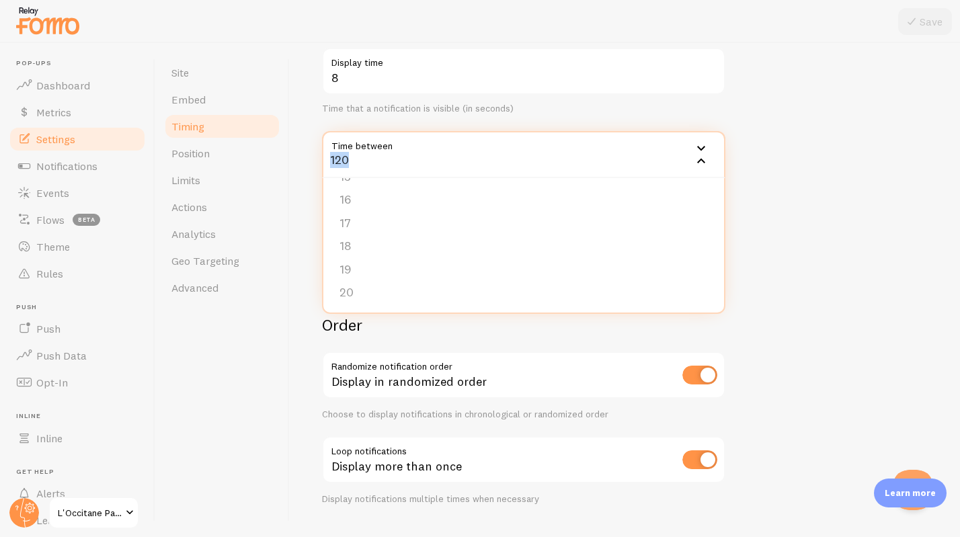
scroll to position [259, 0]
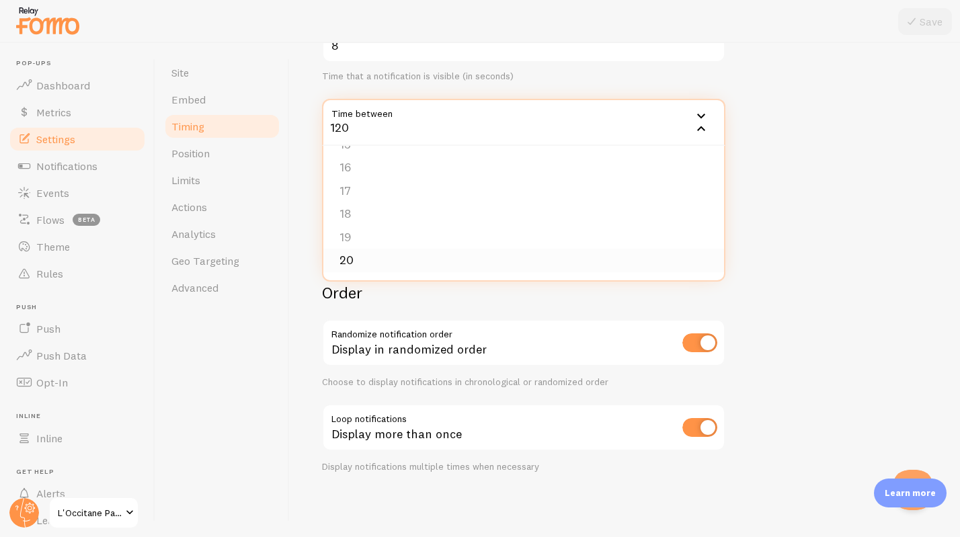
click at [345, 261] on li "20" at bounding box center [523, 261] width 401 height 24
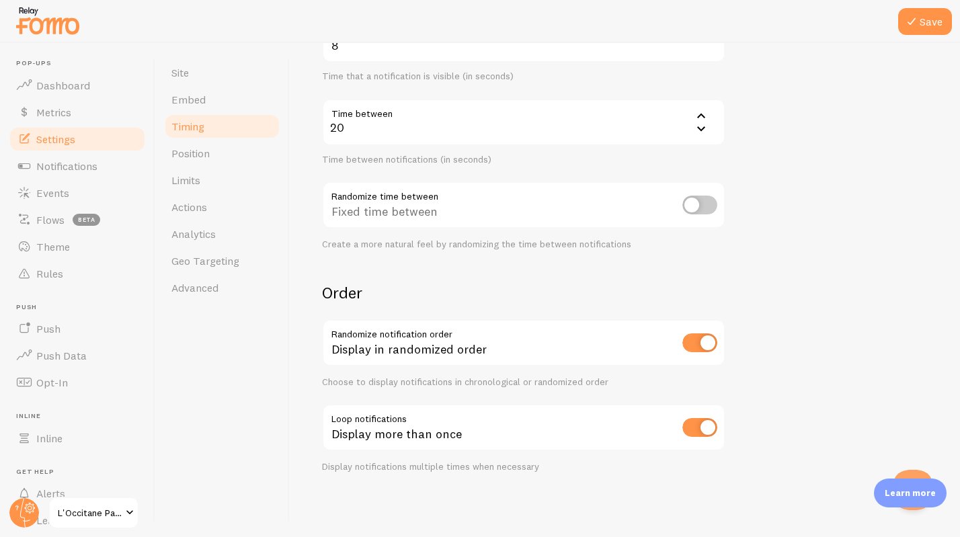
click at [697, 116] on icon at bounding box center [701, 116] width 16 height 16
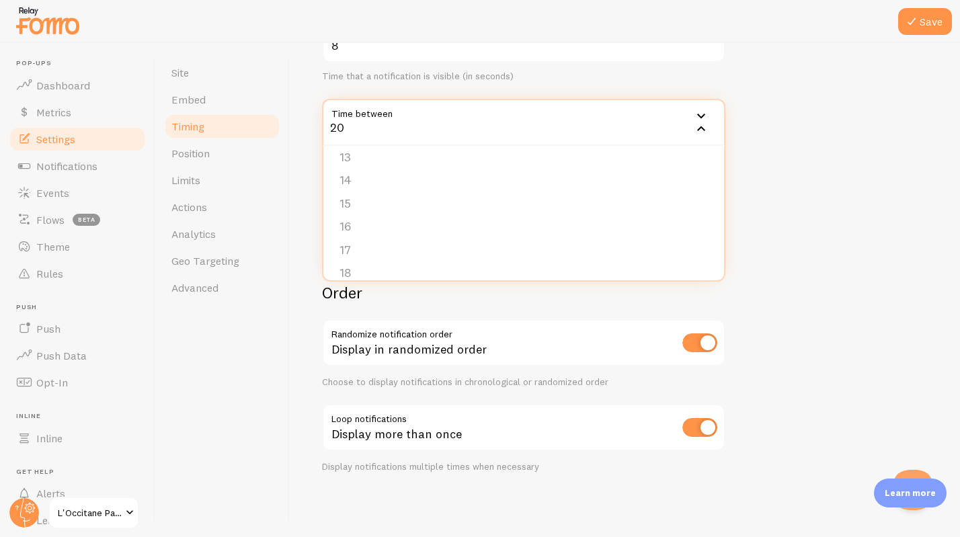
scroll to position [346, 0]
click at [932, 20] on button "Save" at bounding box center [925, 21] width 54 height 27
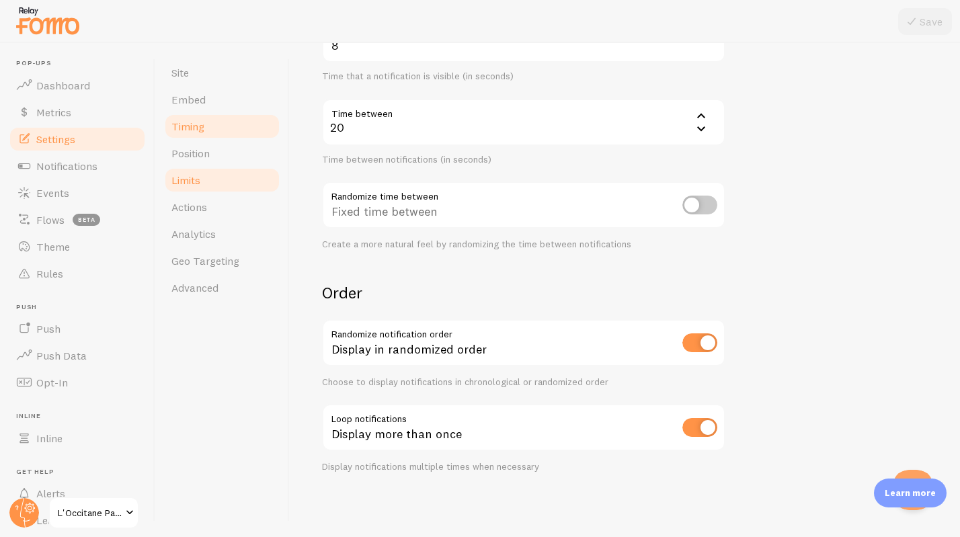
click at [198, 182] on span "Limits" at bounding box center [185, 179] width 29 height 13
